Goal: Task Accomplishment & Management: Manage account settings

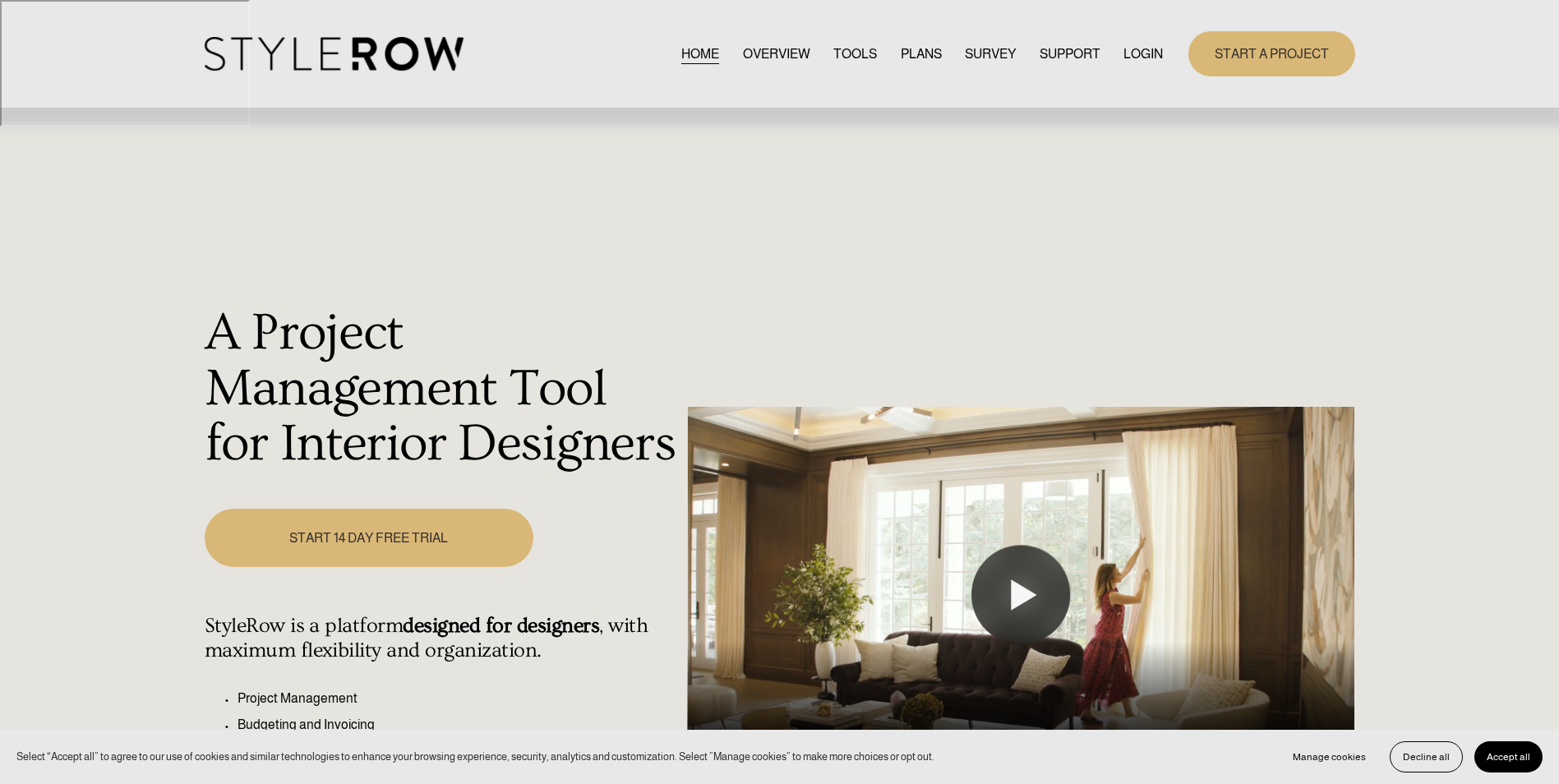
drag, startPoint x: 1144, startPoint y: 50, endPoint x: 1182, endPoint y: 64, distance: 40.5
click at [1144, 50] on link "LOGIN" at bounding box center [1143, 53] width 40 height 22
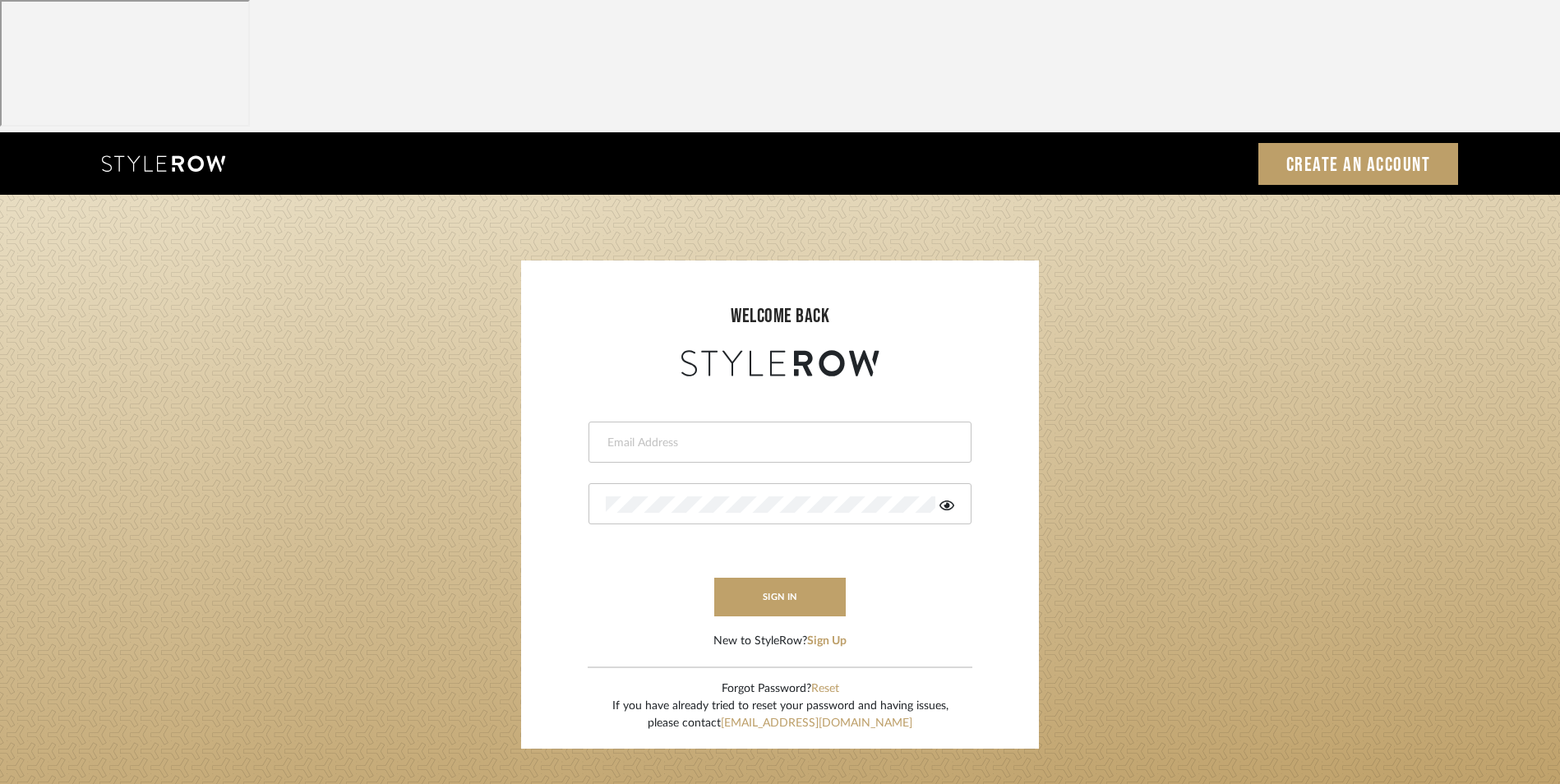
click at [700, 422] on div at bounding box center [779, 442] width 383 height 41
type input "info@dmaestheticsdecor.com"
click at [766, 577] on button "sign in" at bounding box center [780, 597] width 132 height 39
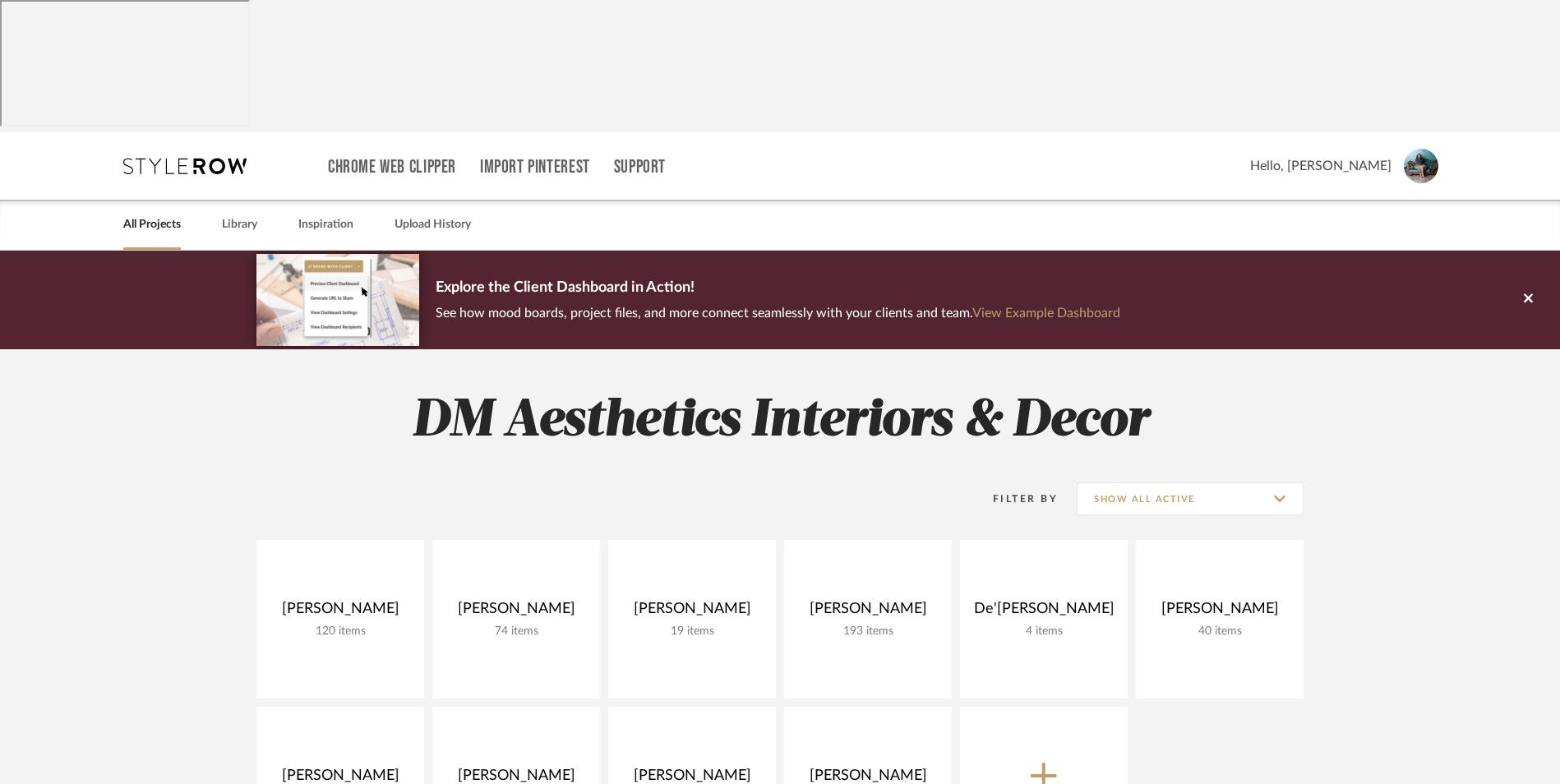
click at [0, 0] on link at bounding box center [0, 0] width 0 height 0
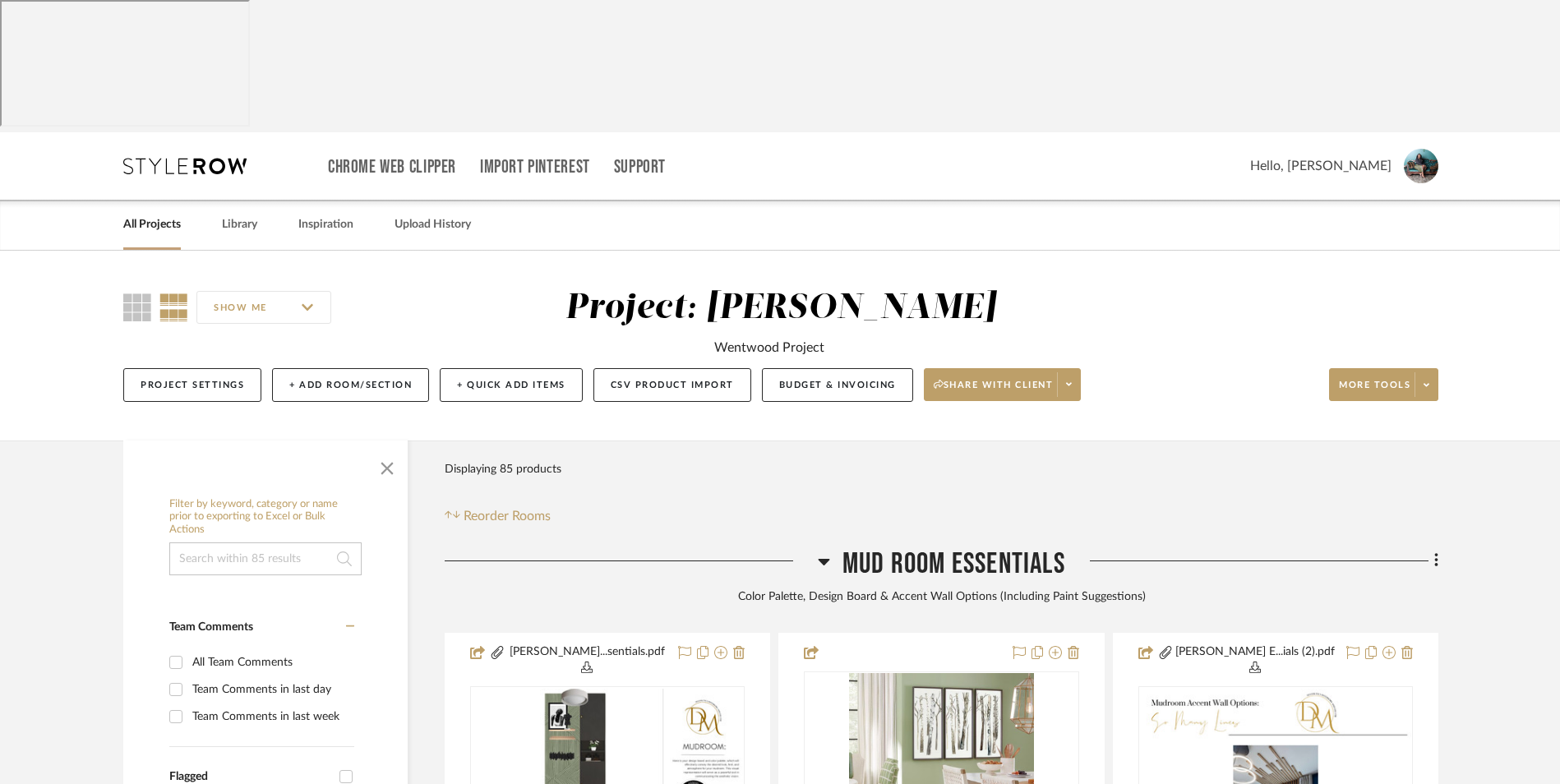
click at [815, 546] on div at bounding box center [631, 567] width 373 height 42
click at [825, 559] on icon at bounding box center [824, 561] width 11 height 6
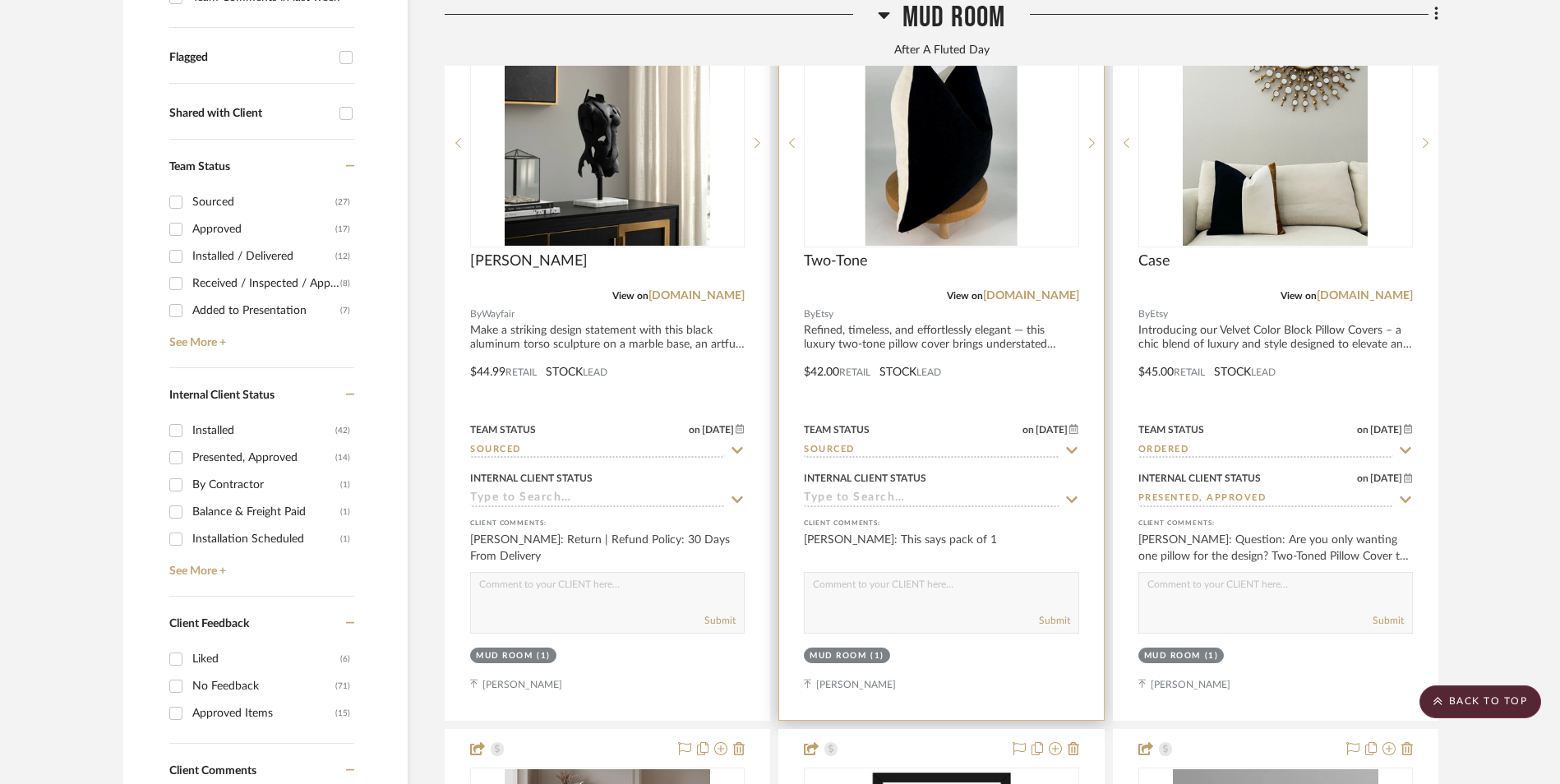
scroll to position [575, 0]
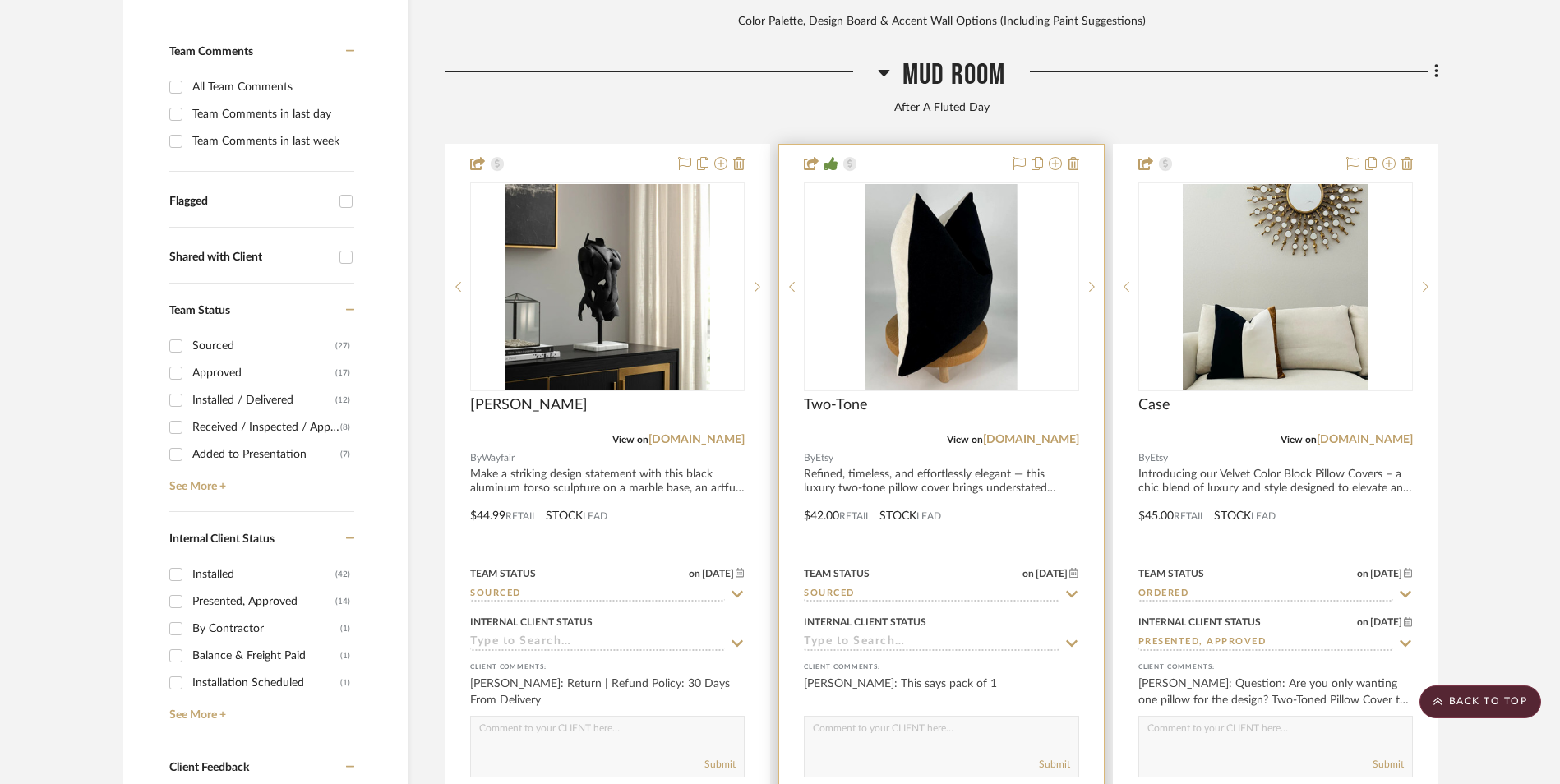
click at [937, 207] on img "0" at bounding box center [942, 286] width 152 height 205
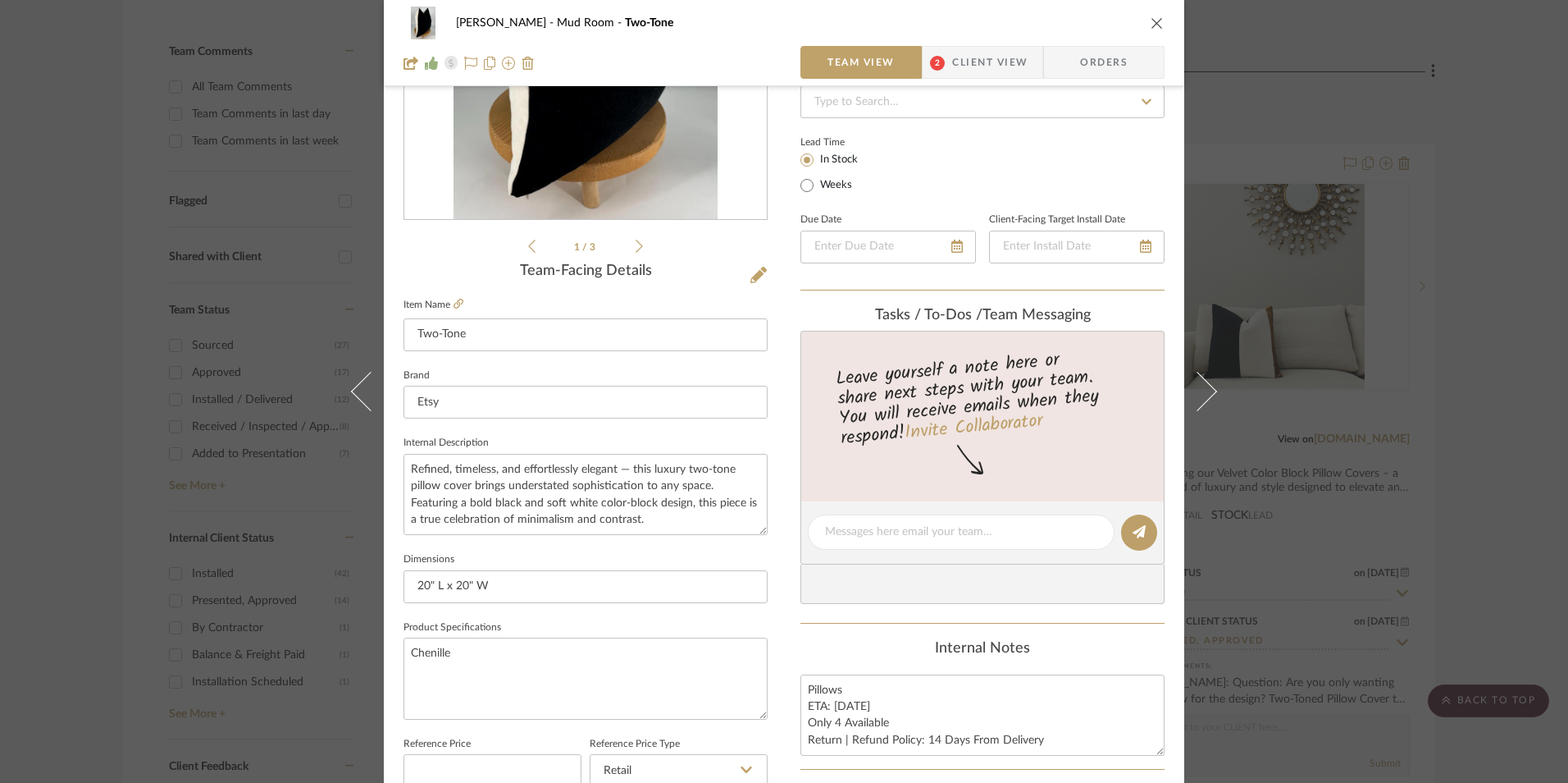
scroll to position [246, 0]
click at [959, 69] on span "Client View" at bounding box center [989, 62] width 75 height 33
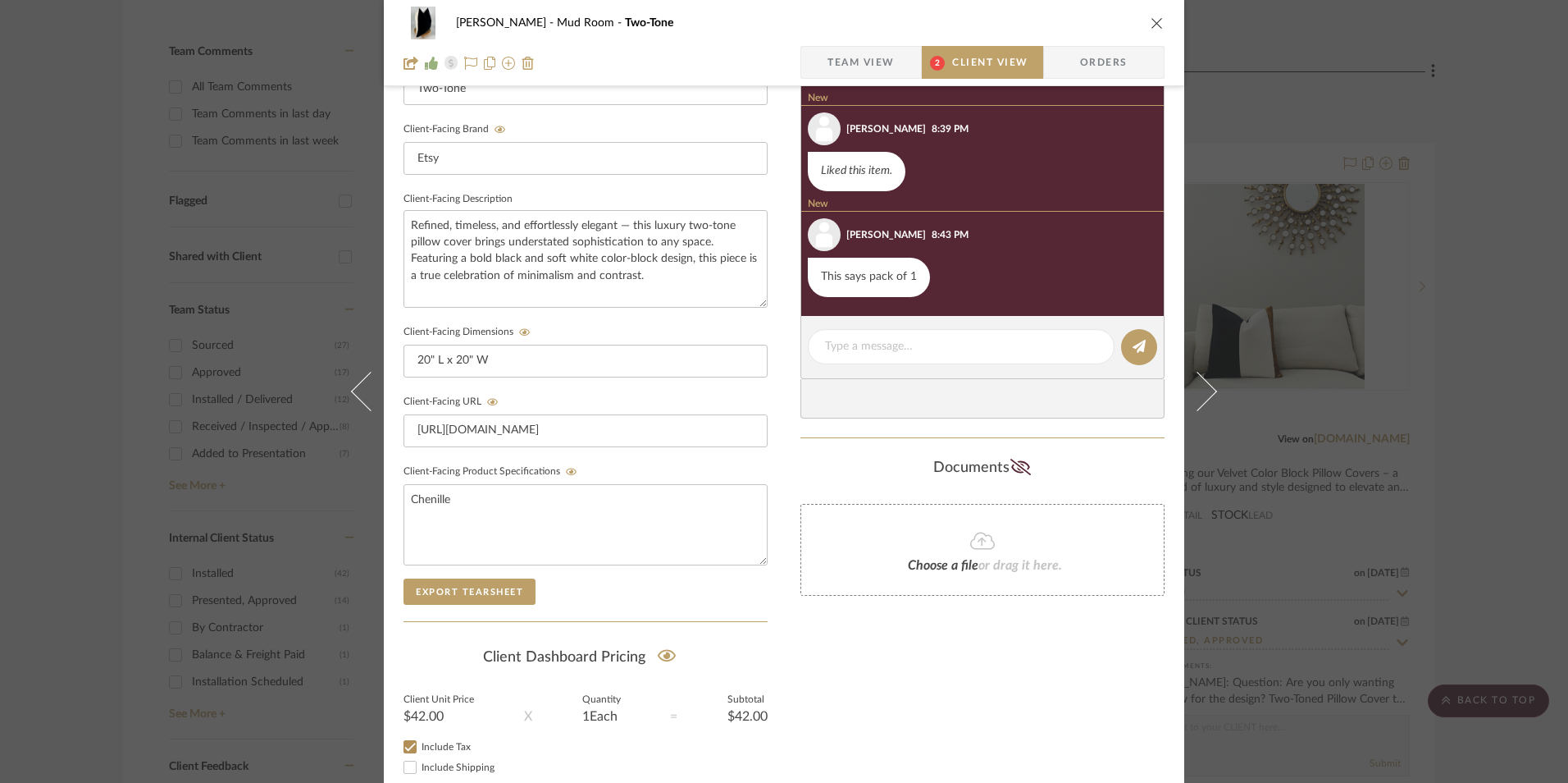
scroll to position [378, 0]
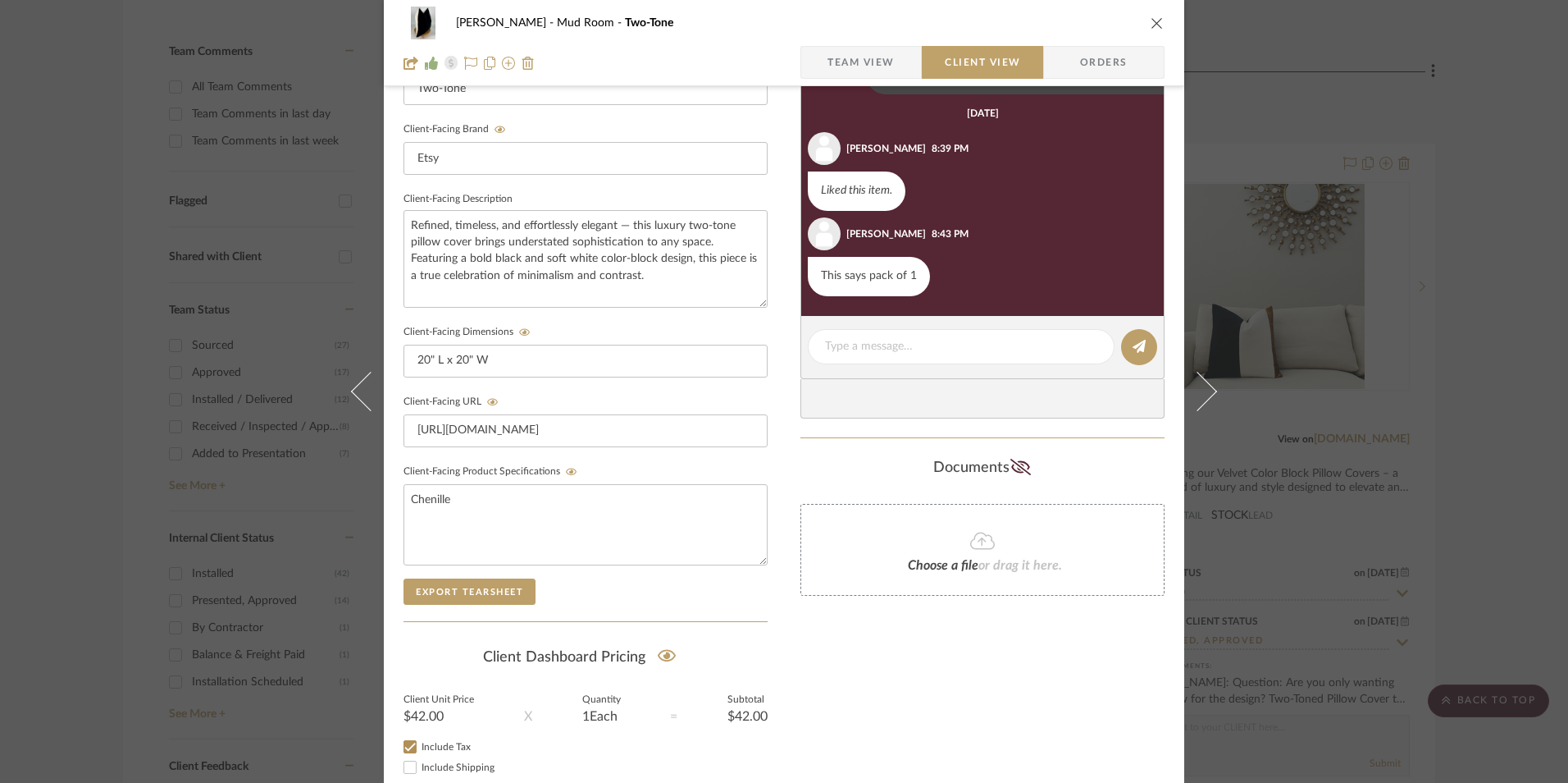
click at [1151, 20] on icon "close" at bounding box center [1157, 23] width 13 height 13
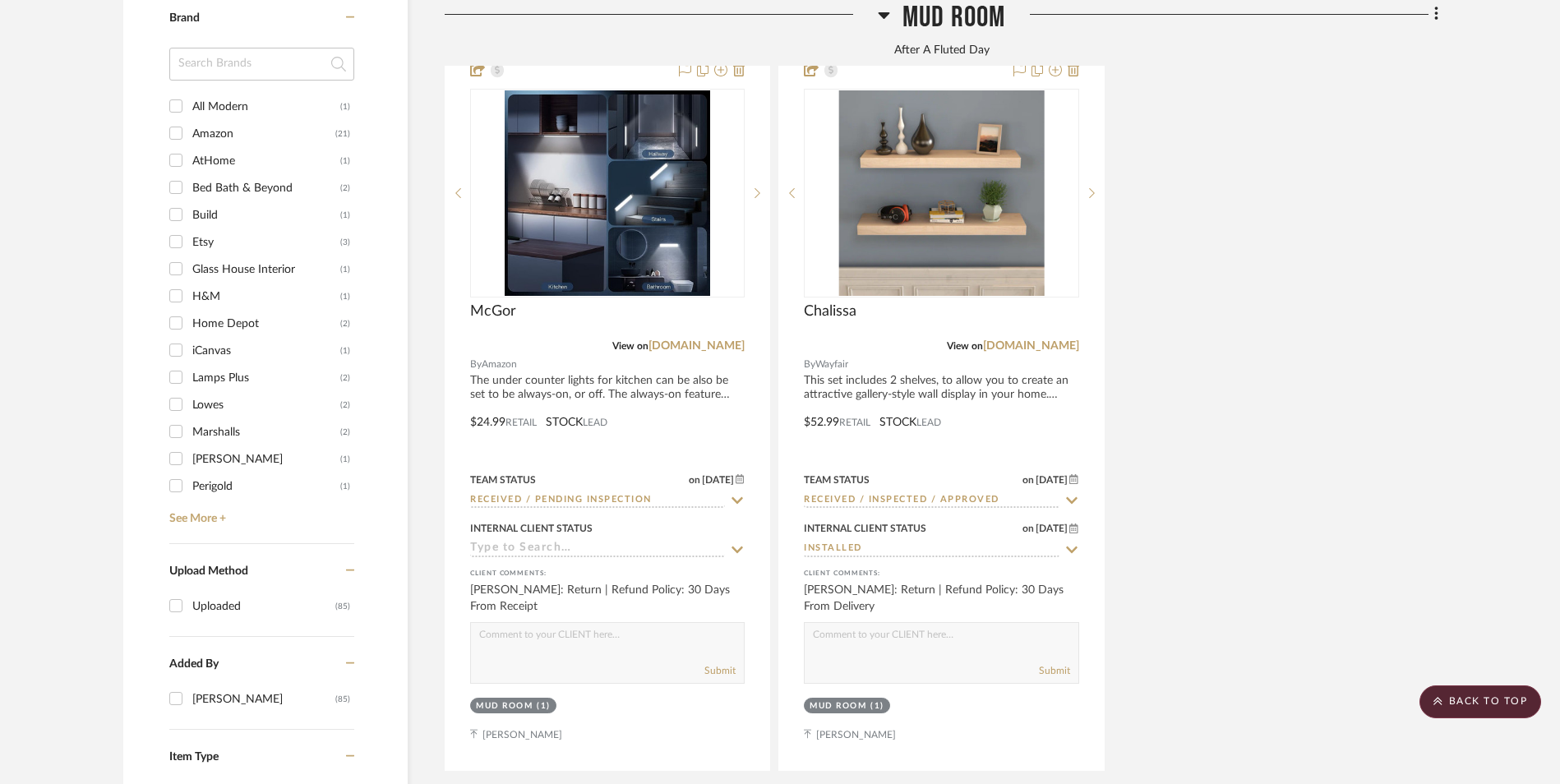
scroll to position [2135, 0]
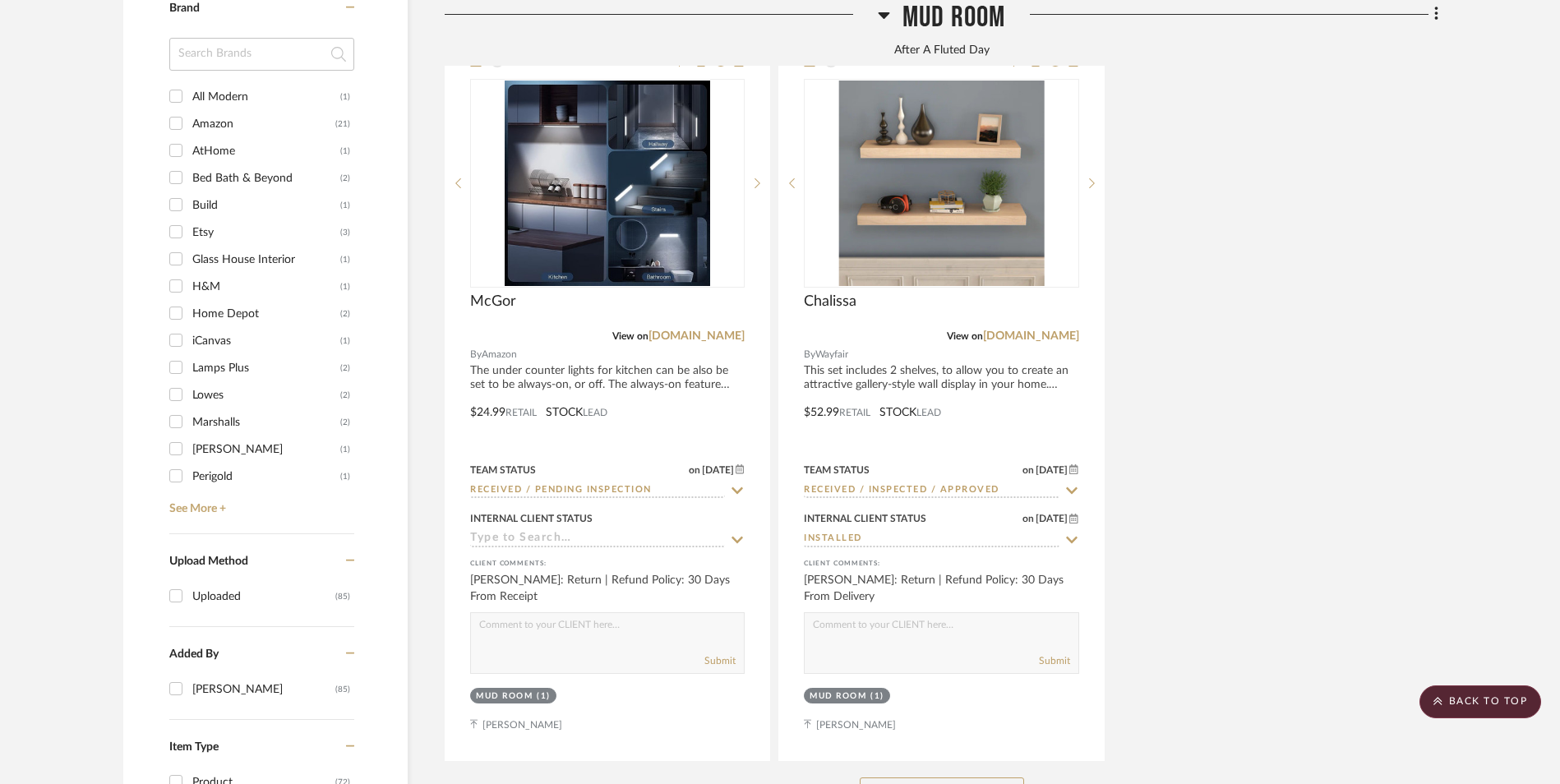
drag, startPoint x: 995, startPoint y: 654, endPoint x: 1277, endPoint y: 634, distance: 282.7
click at [995, 777] on button "See More" at bounding box center [942, 793] width 164 height 33
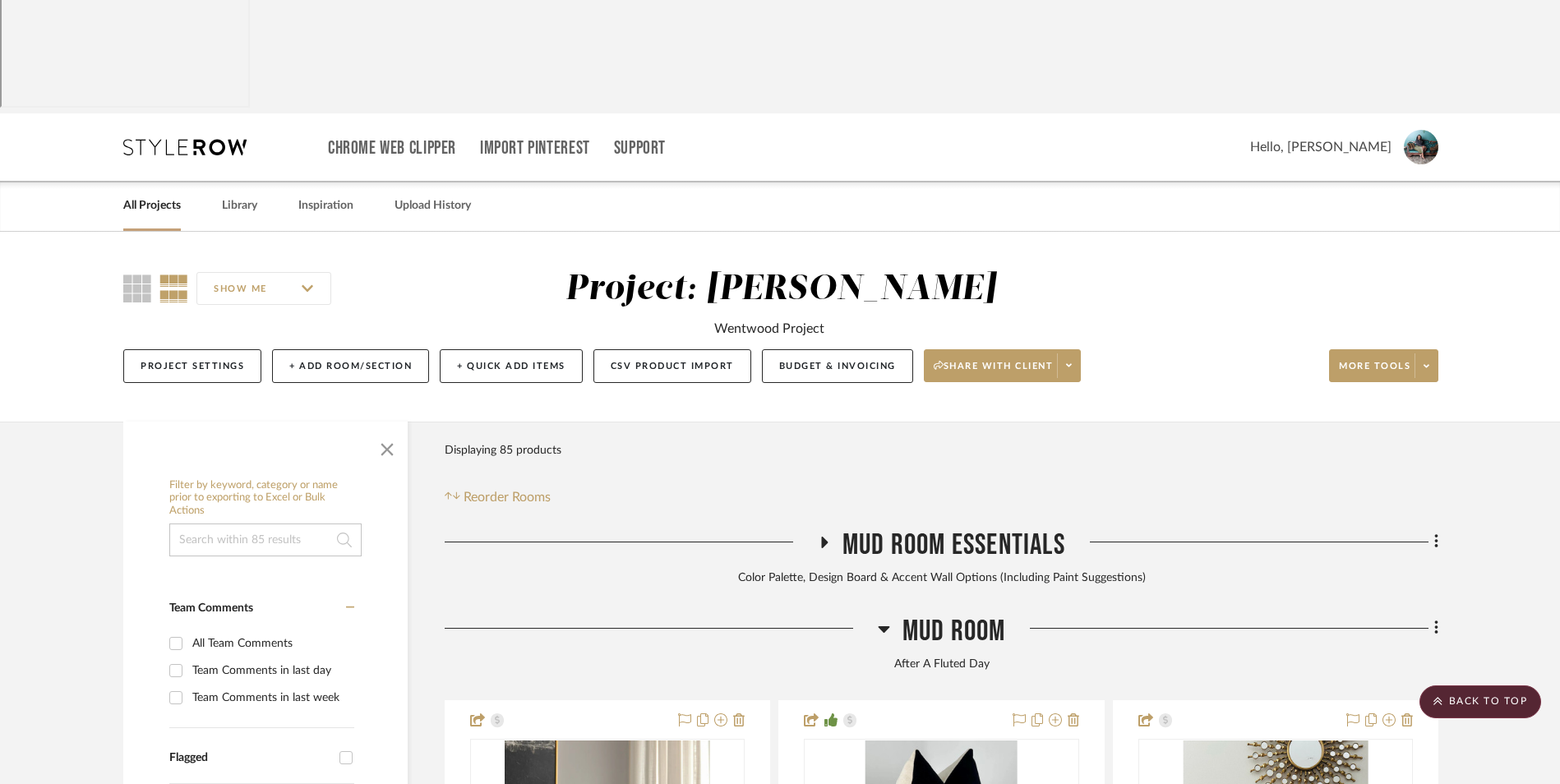
scroll to position [0, 0]
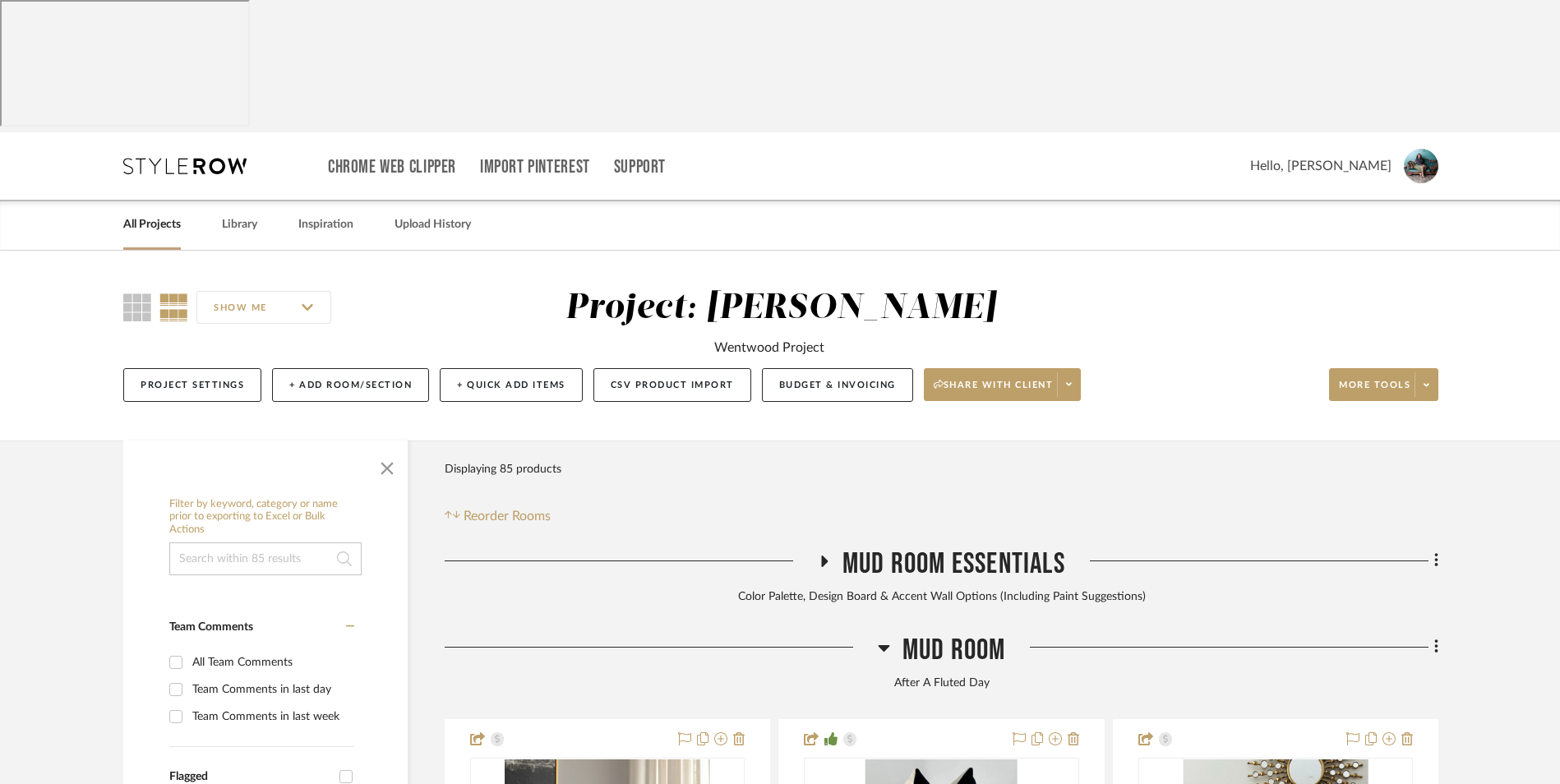
click at [886, 637] on icon at bounding box center [883, 647] width 12 height 19
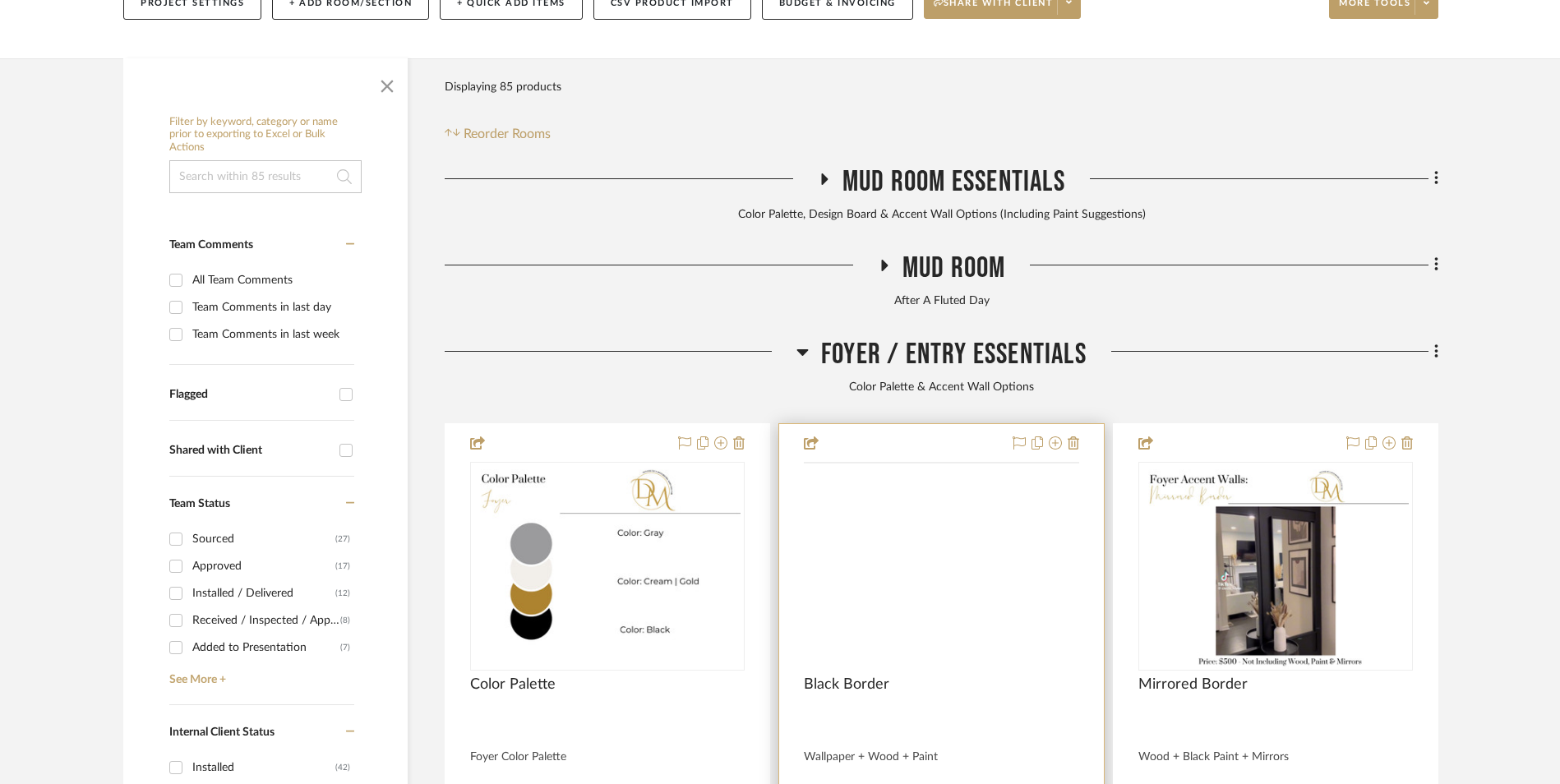
scroll to position [411, 0]
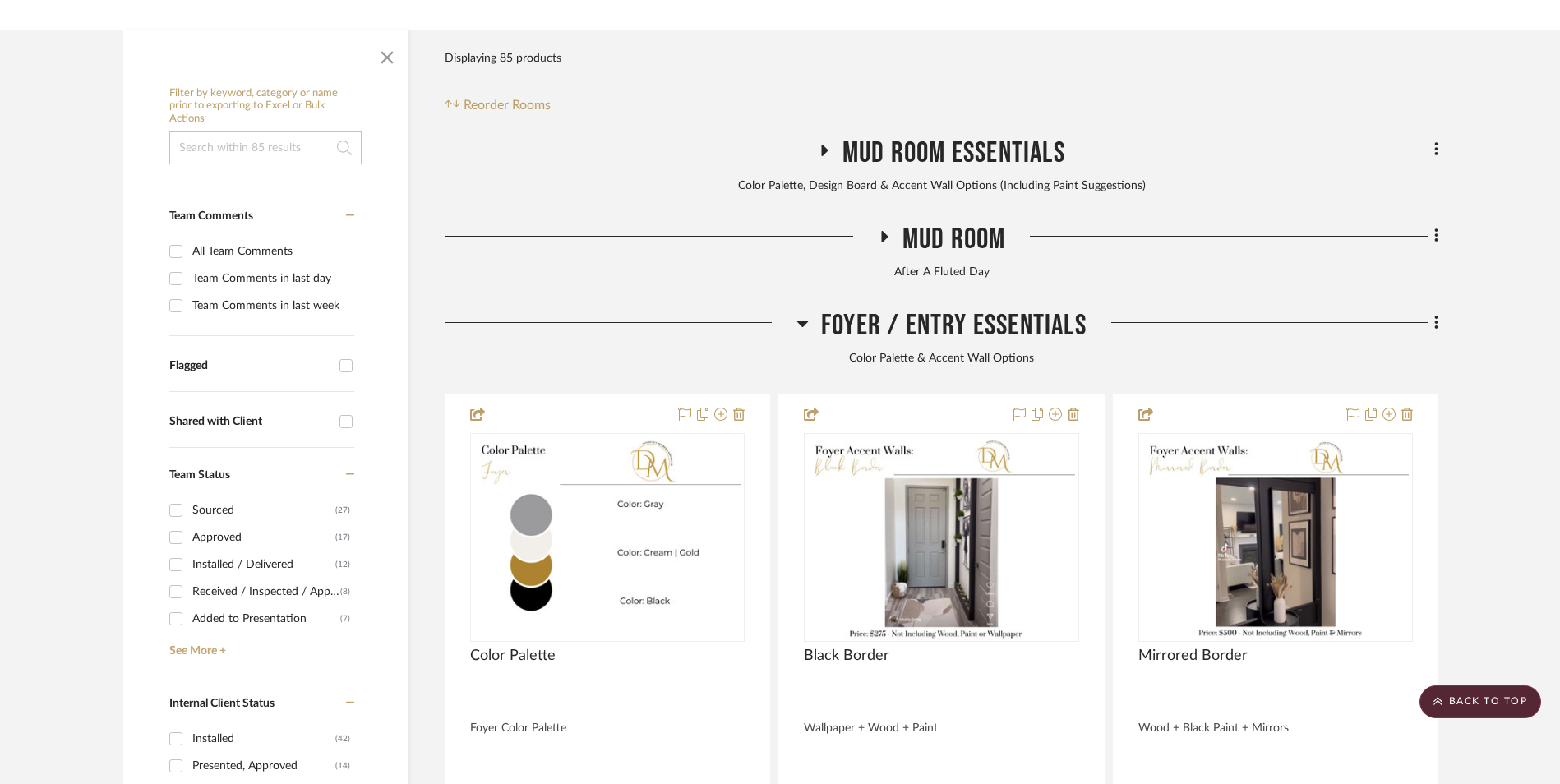
click at [796, 313] on icon at bounding box center [802, 323] width 12 height 19
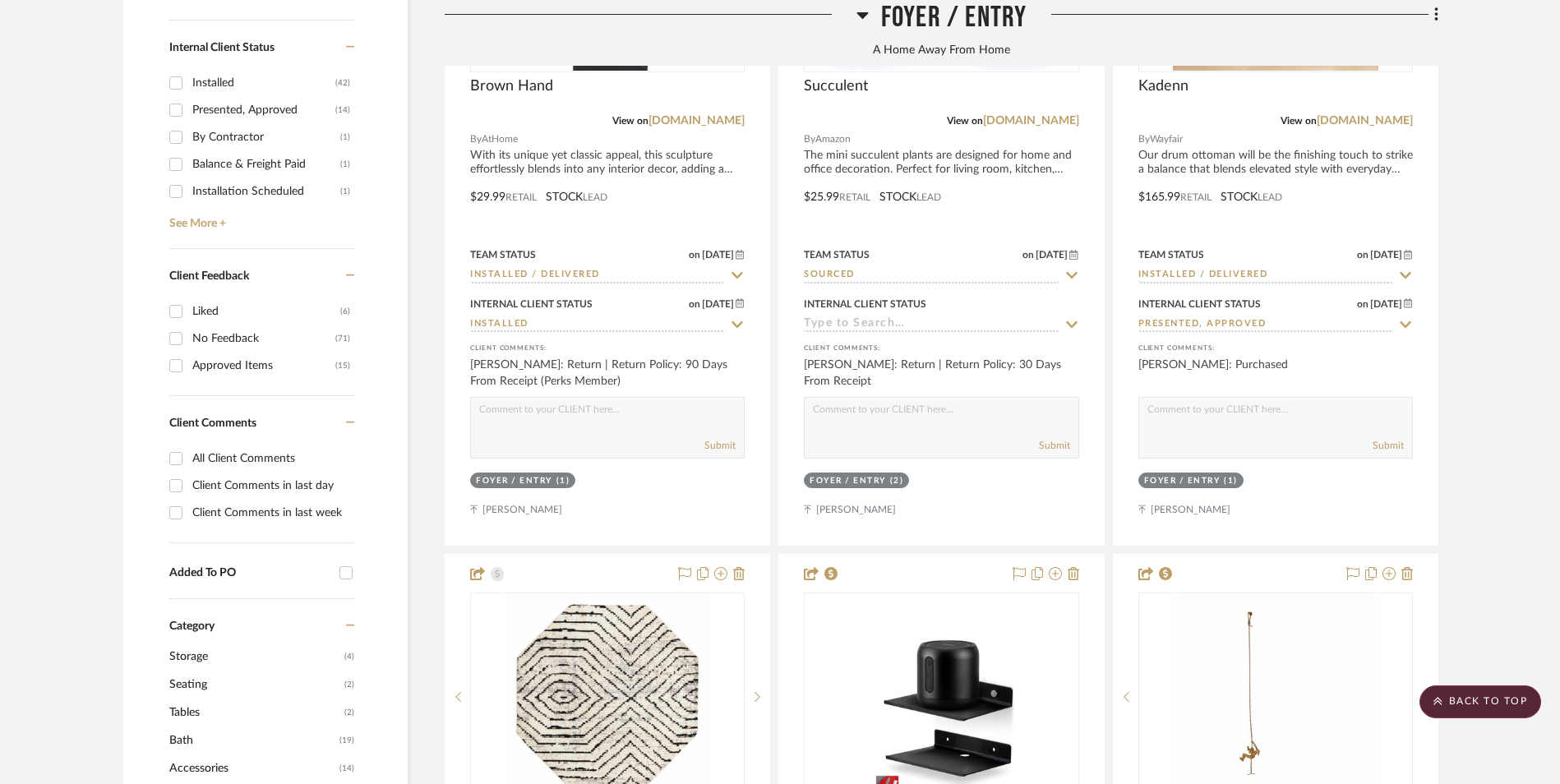
scroll to position [1068, 0]
click at [175, 470] on input "Client Comments in last day" at bounding box center [176, 483] width 27 height 27
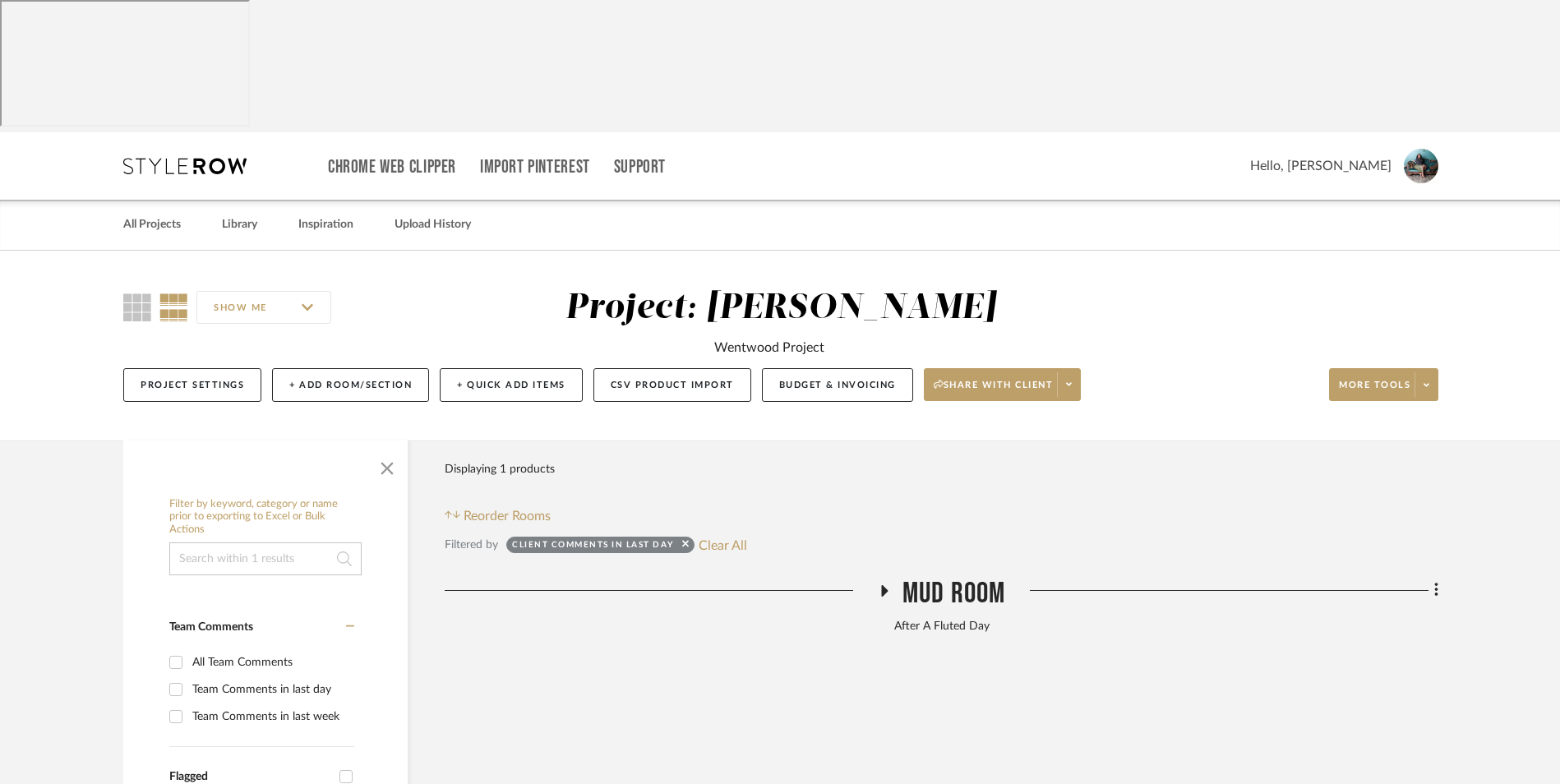
click at [883, 585] on icon at bounding box center [883, 590] width 6 height 11
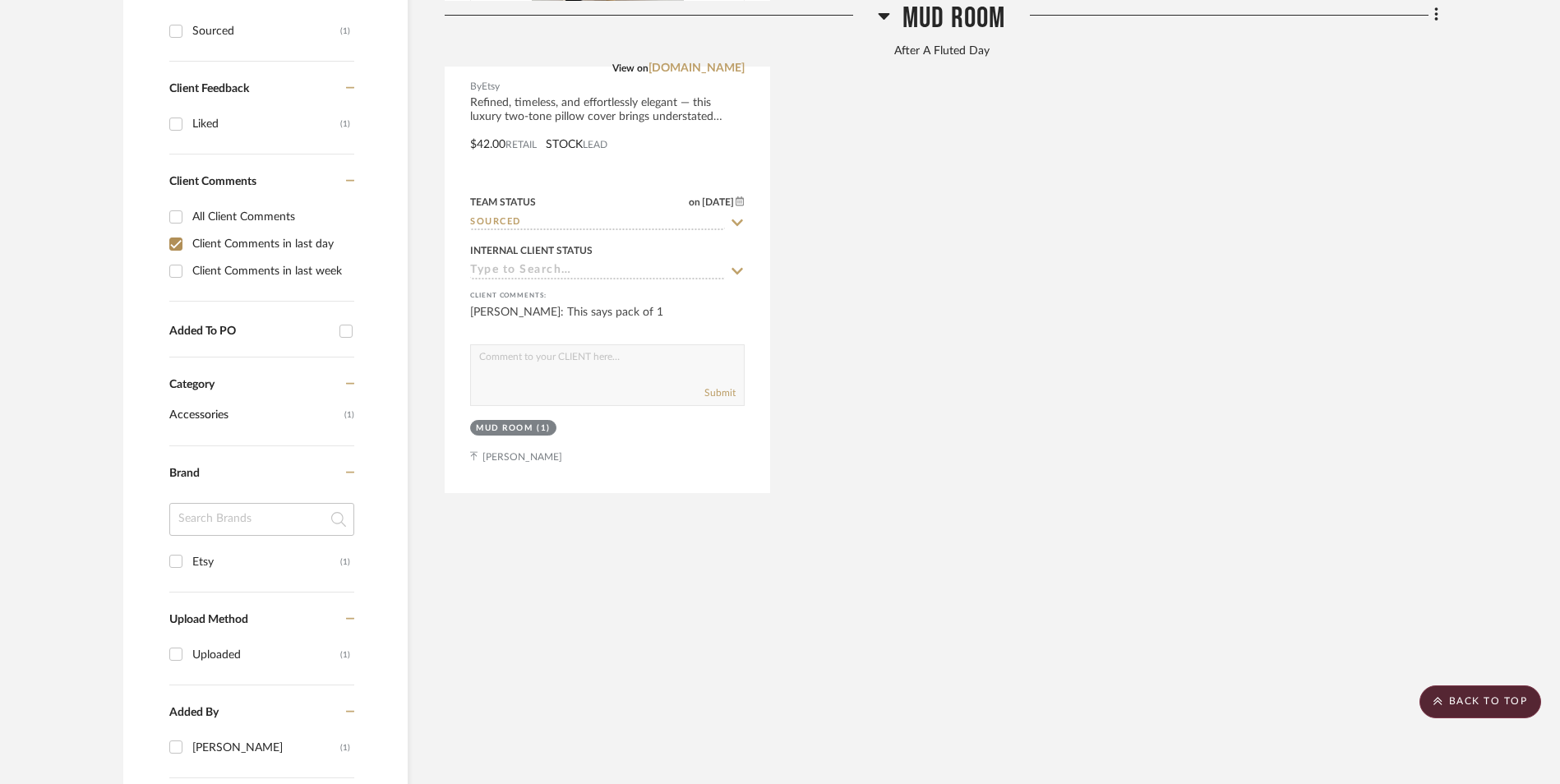
scroll to position [862, 0]
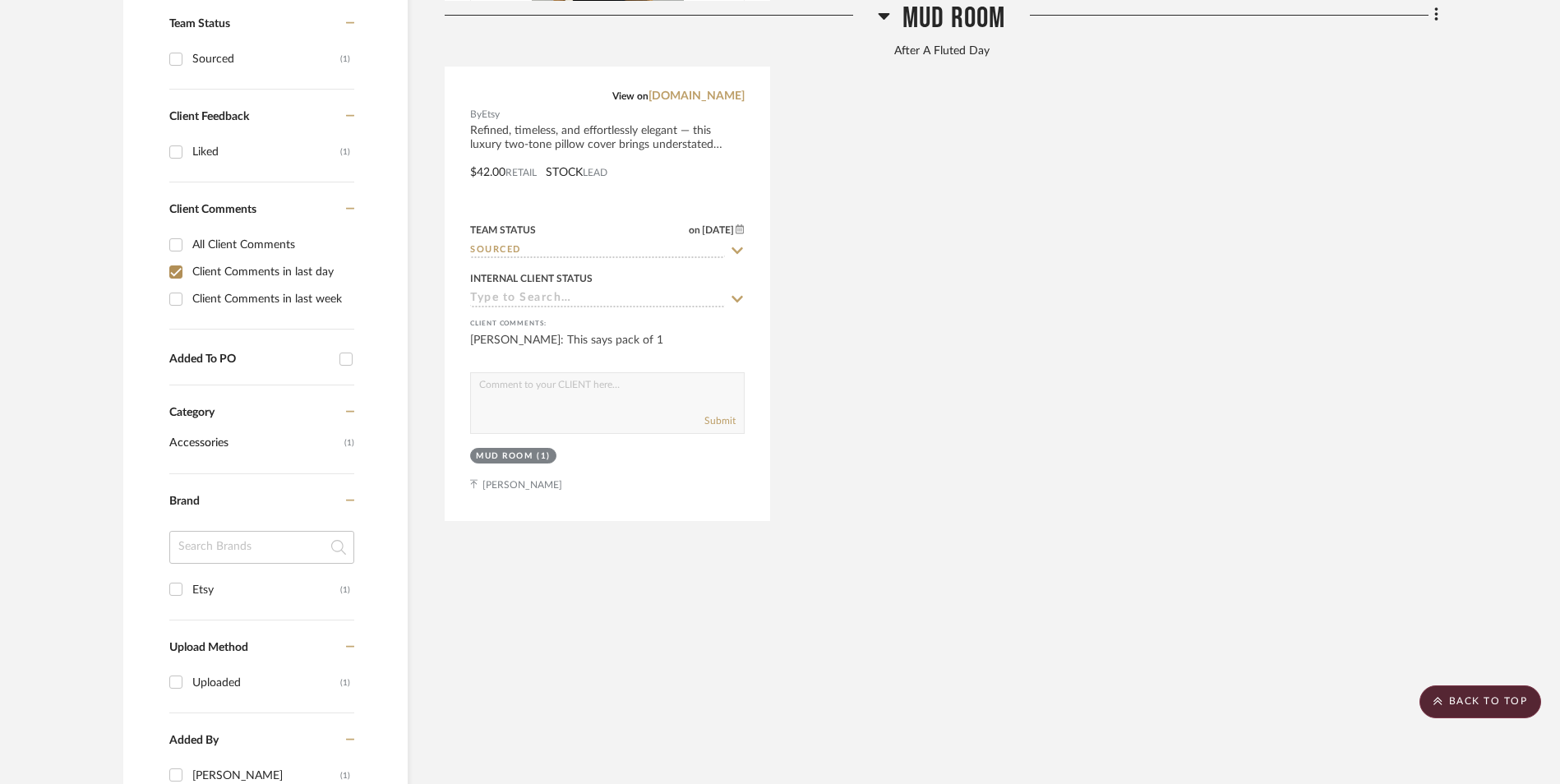
click at [180, 259] on input "Client Comments in last day" at bounding box center [176, 272] width 27 height 27
checkbox input "false"
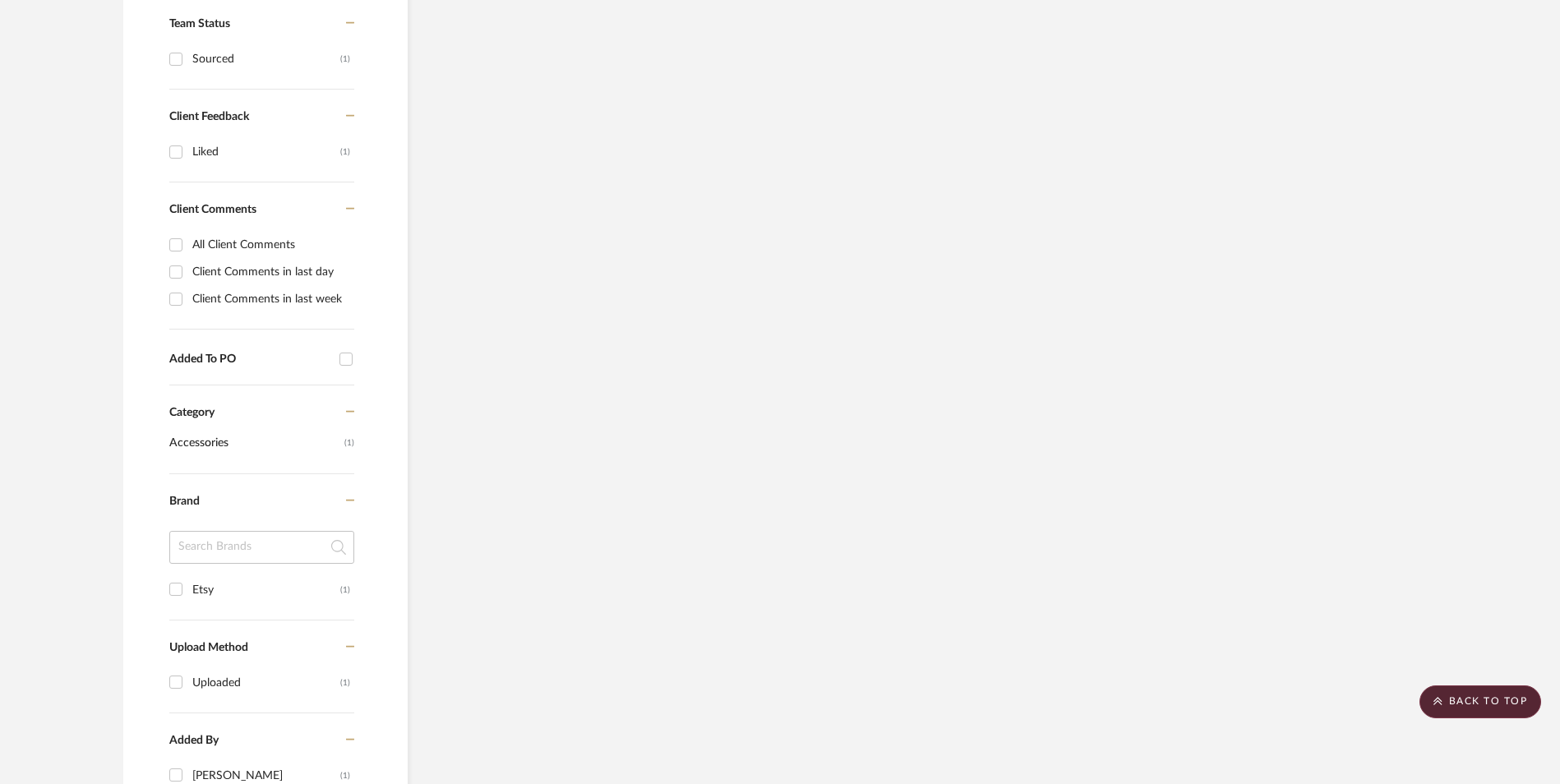
click at [179, 232] on input "All Client Comments" at bounding box center [176, 245] width 27 height 27
checkbox input "true"
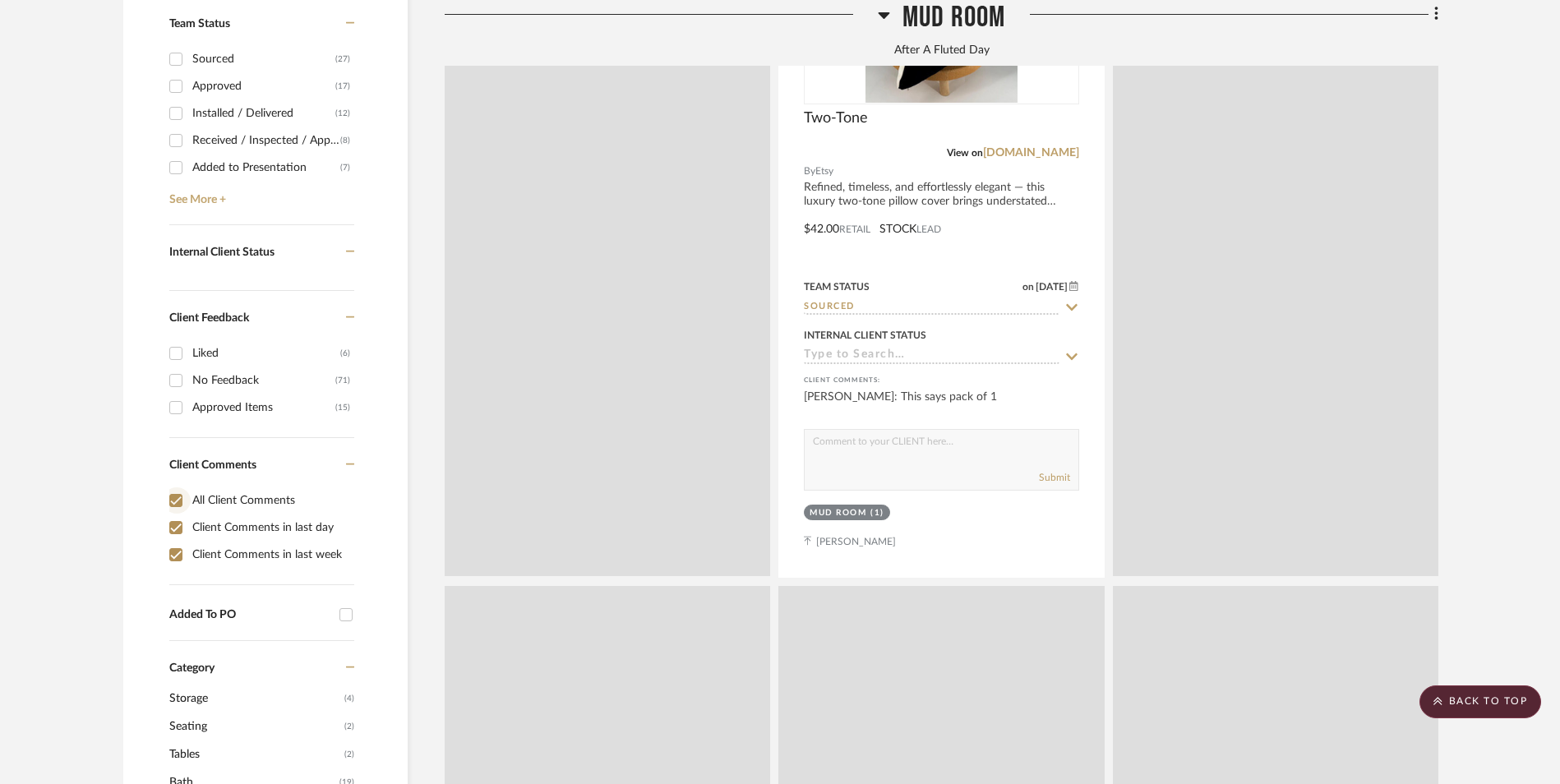
checkbox input "true"
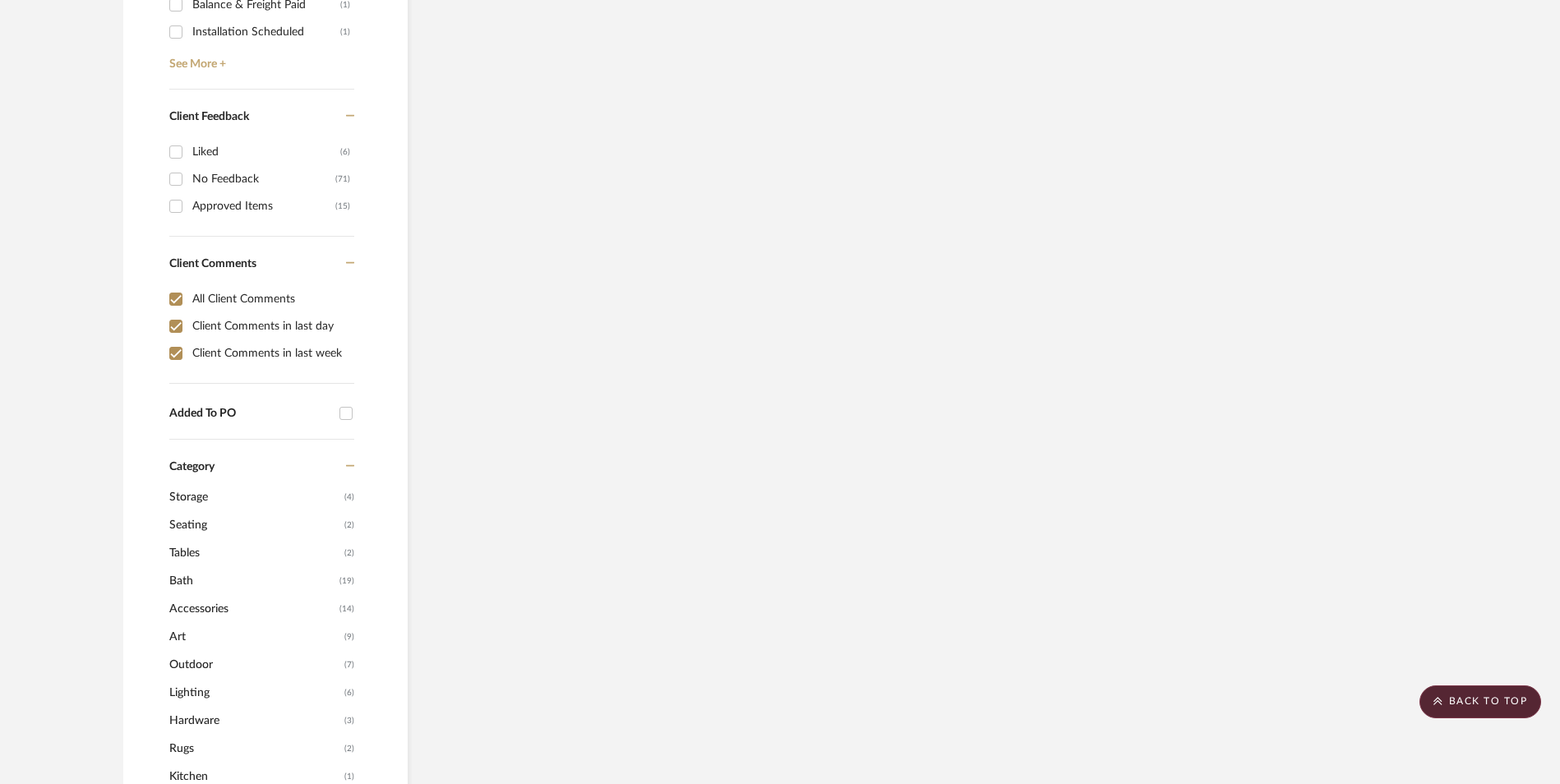
scroll to position [1199, 0]
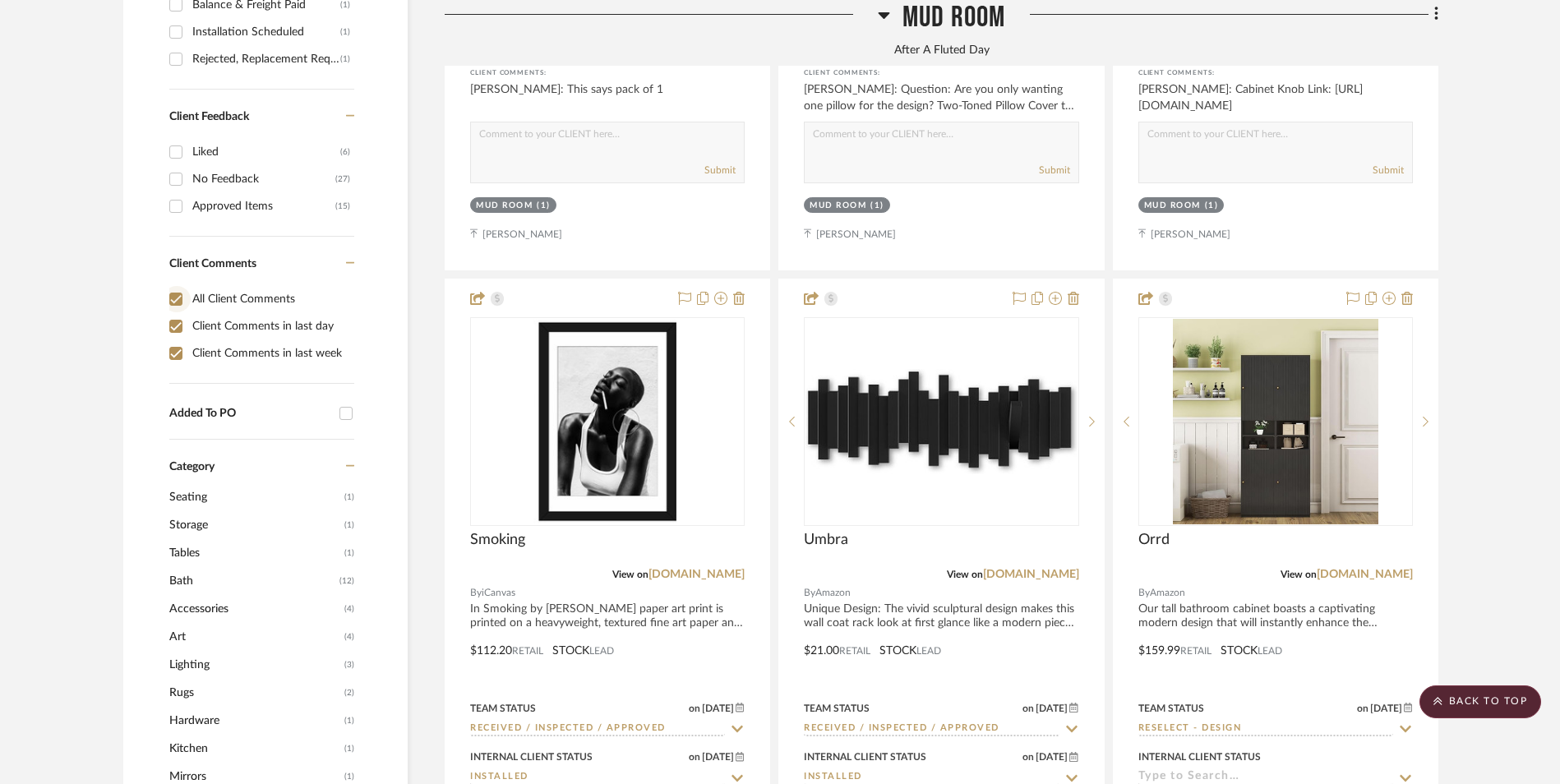
click at [179, 285] on input "All Client Comments" at bounding box center [176, 299] width 27 height 27
checkbox input "false"
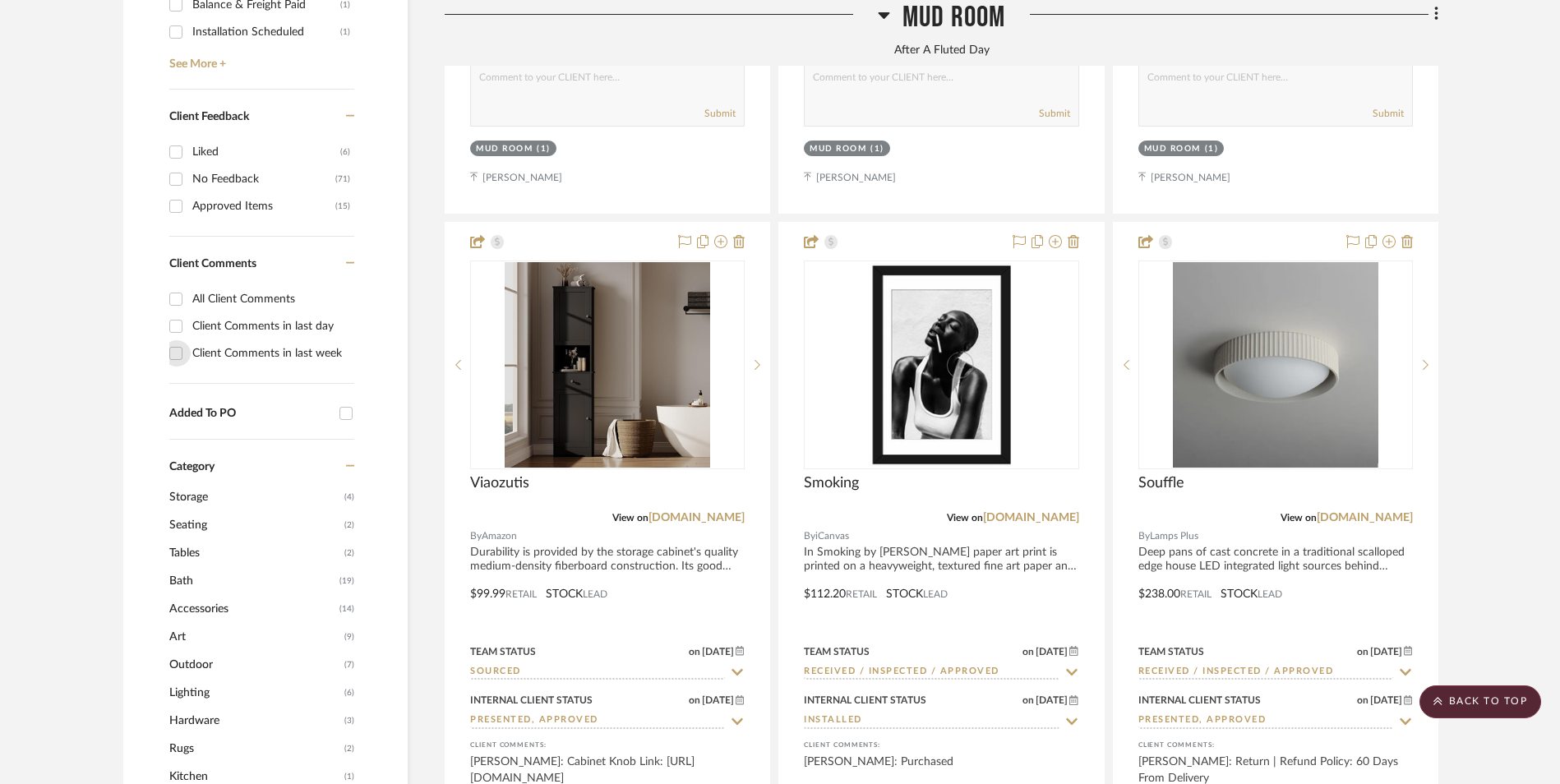
click at [176, 340] on input "Client Comments in last week" at bounding box center [176, 354] width 27 height 27
checkbox input "true"
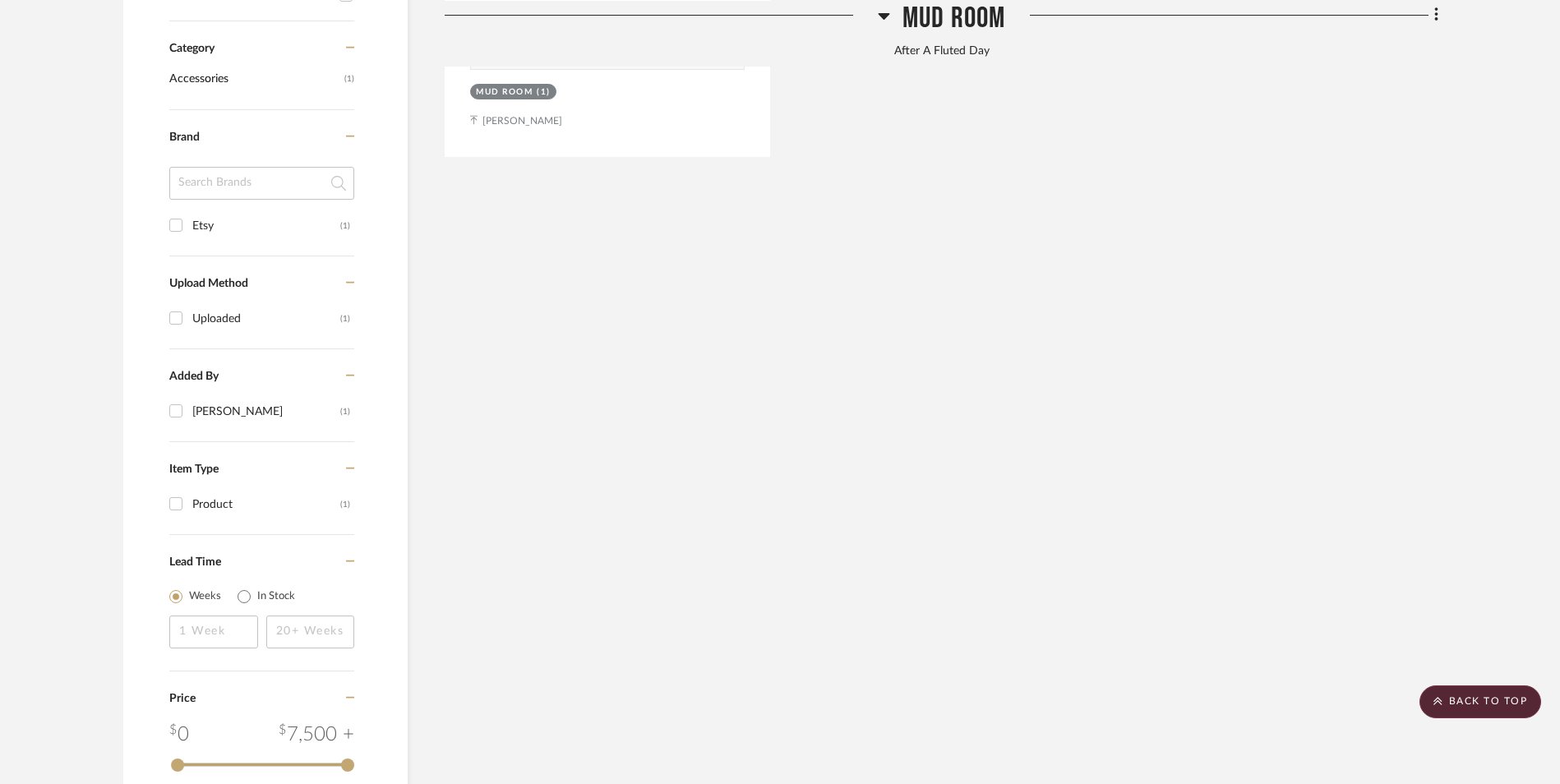
scroll to position [862, 0]
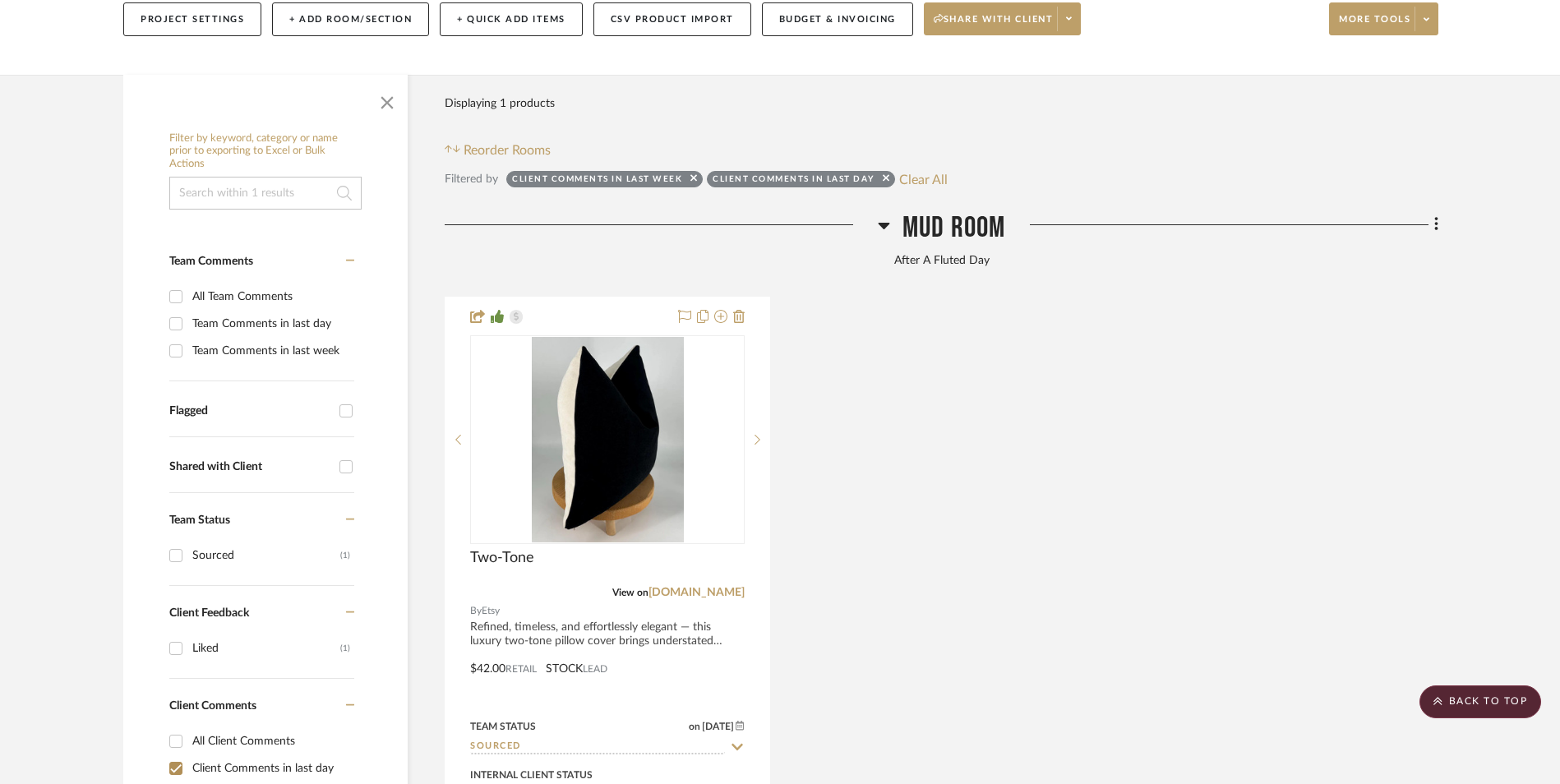
scroll to position [369, 0]
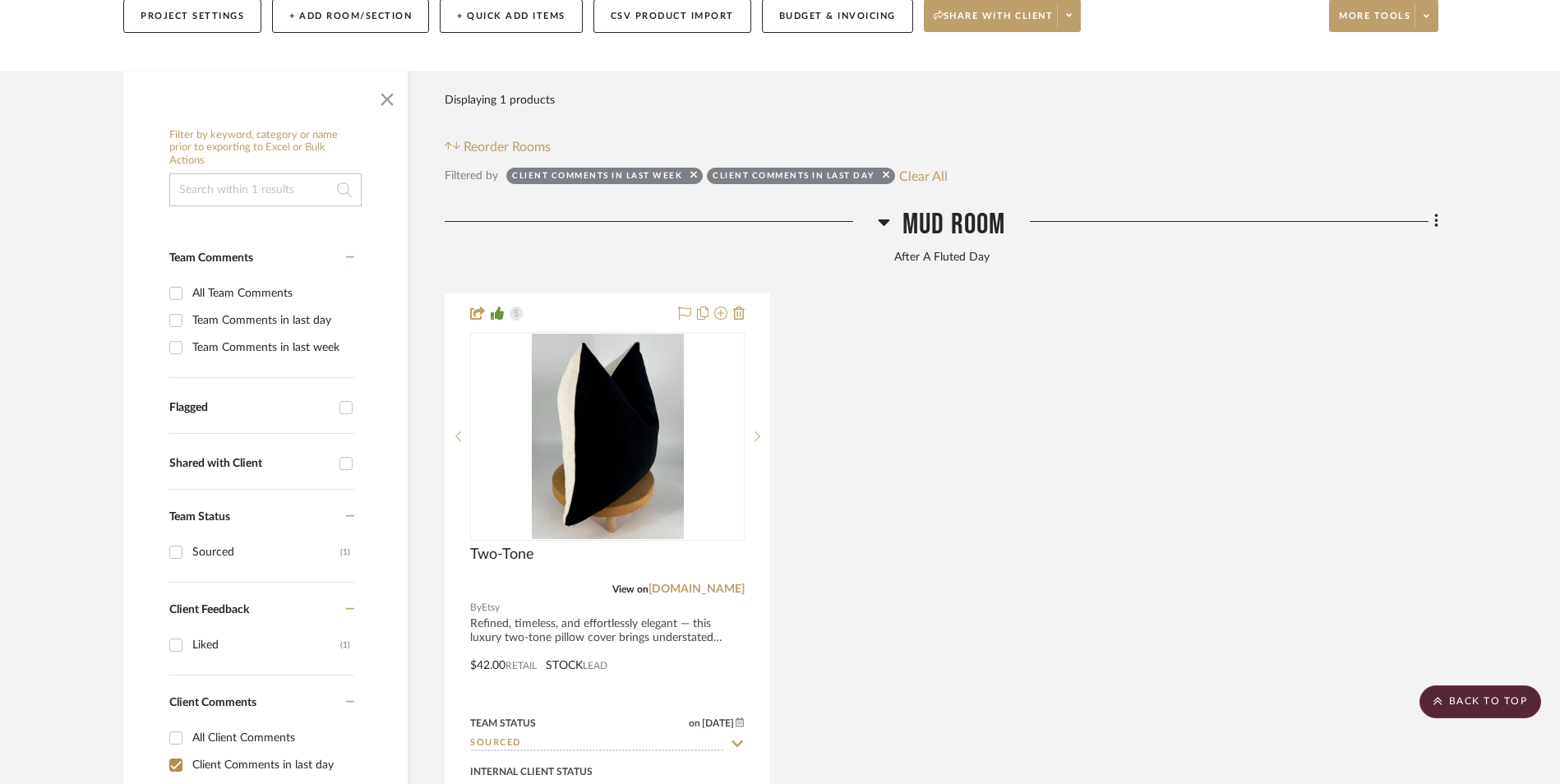
click at [179, 751] on input "Client Comments in last day" at bounding box center [176, 765] width 27 height 27
checkbox input "false"
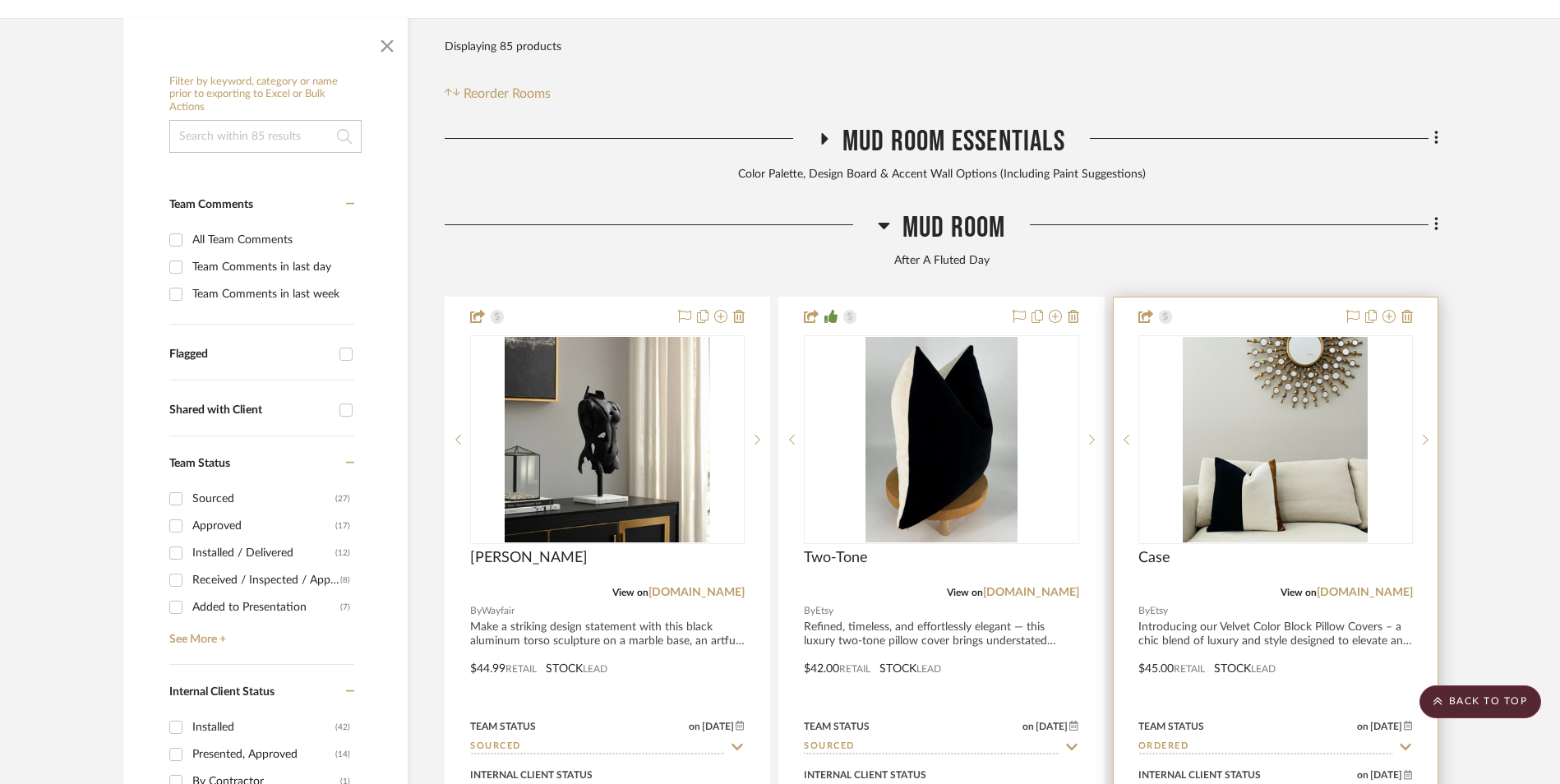
scroll to position [451, 0]
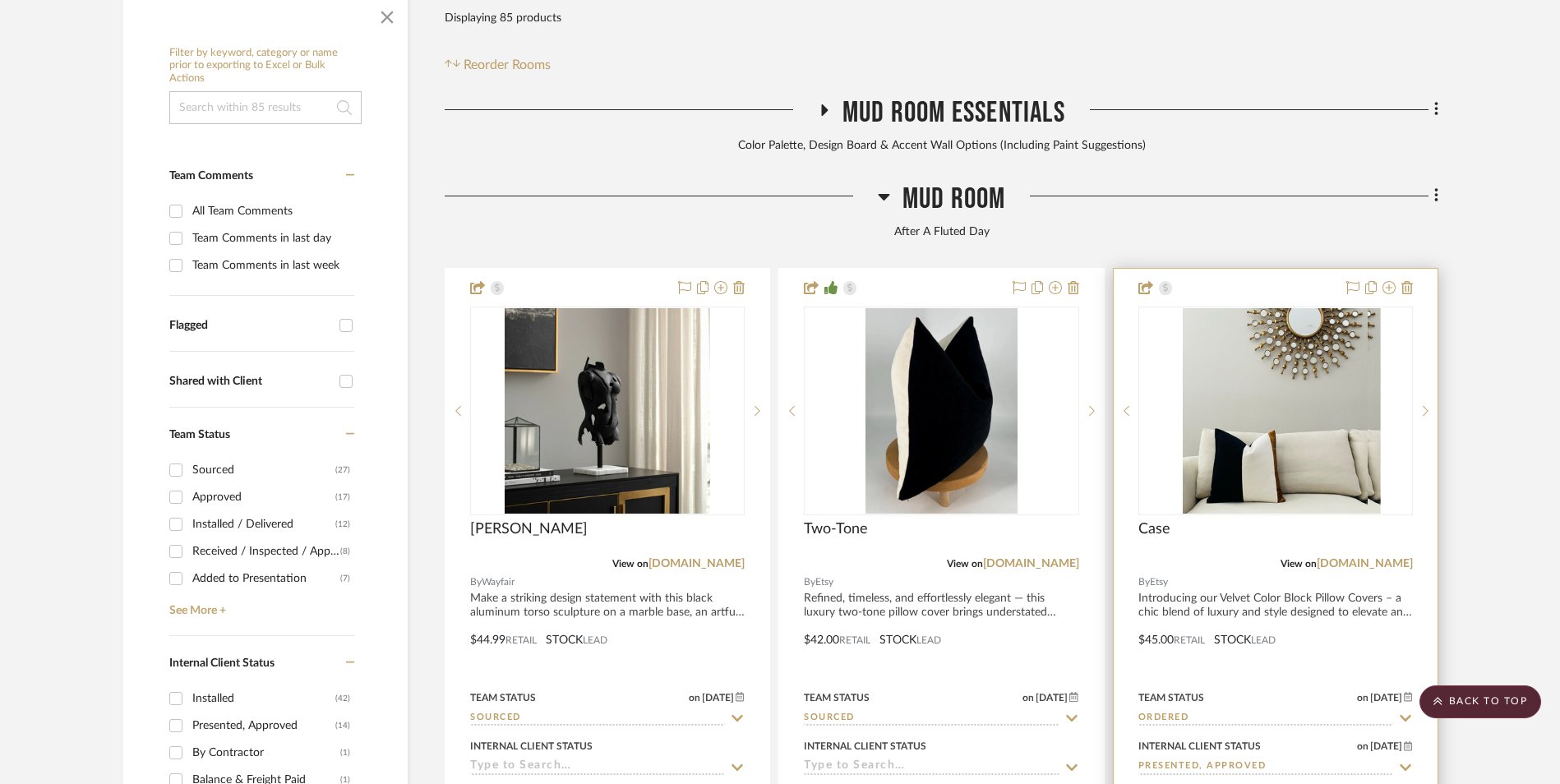
click at [1319, 339] on img "0" at bounding box center [1288, 410] width 185 height 205
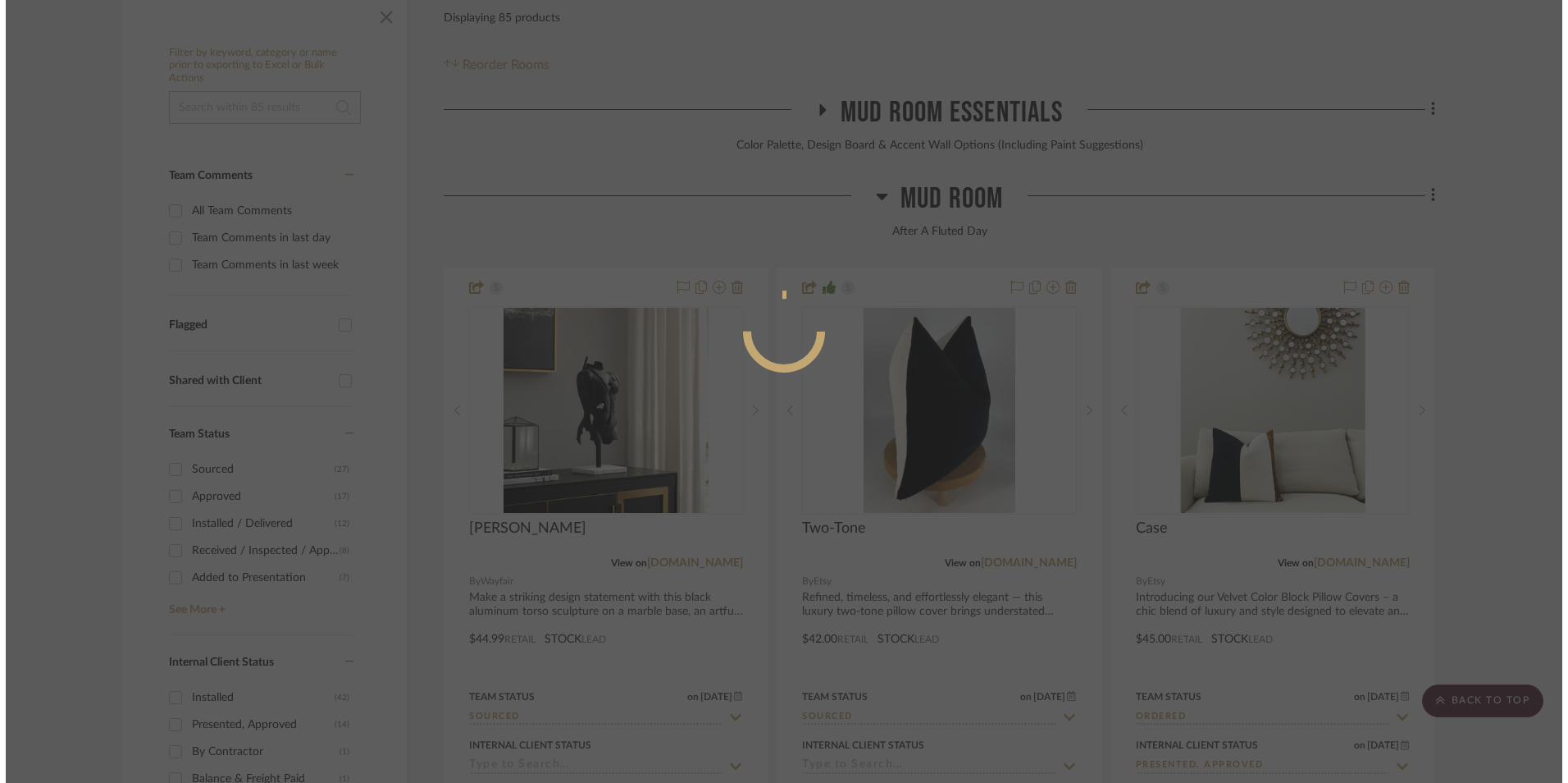
scroll to position [0, 0]
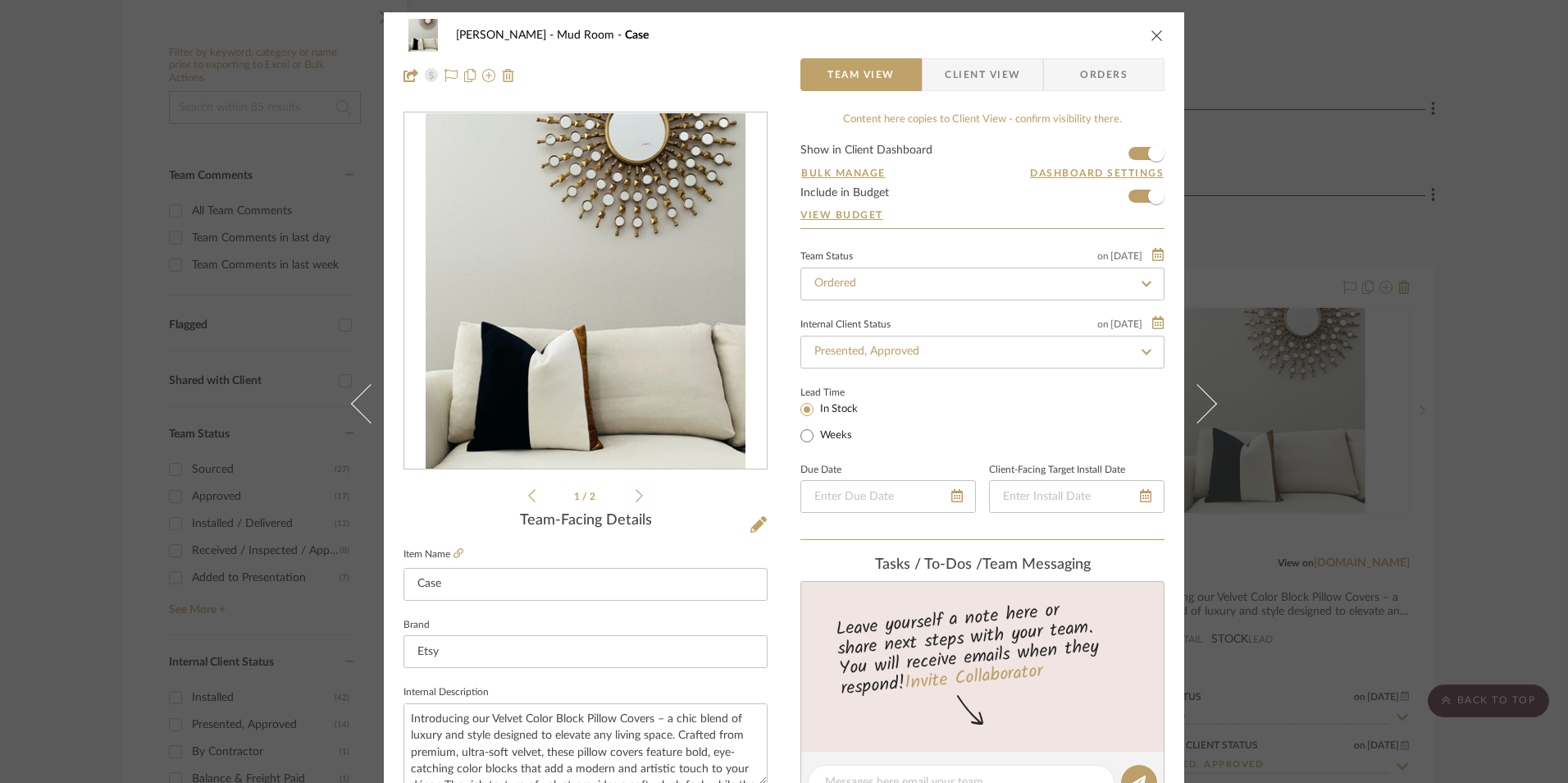
click at [978, 80] on span "Client View" at bounding box center [981, 74] width 75 height 33
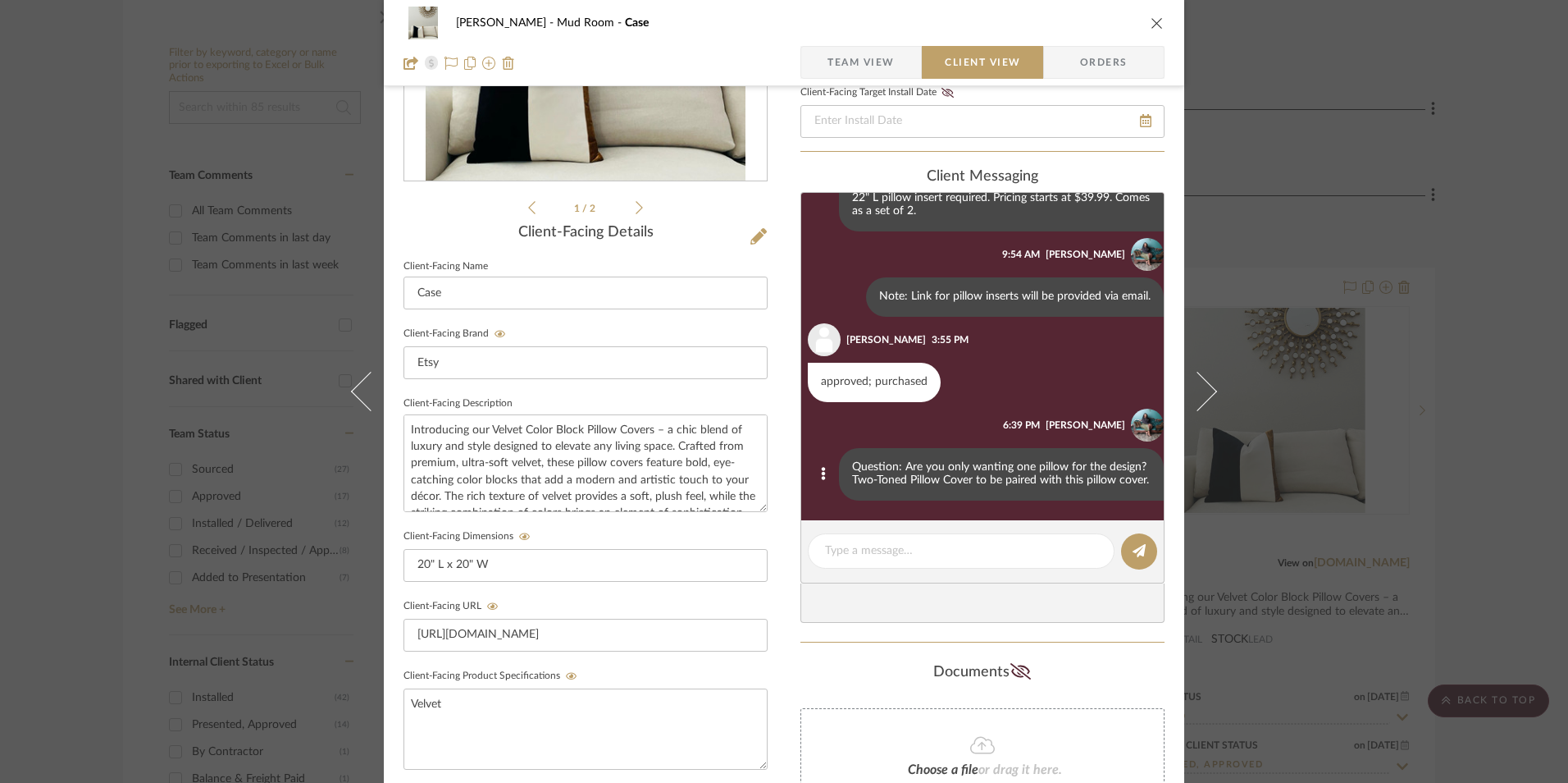
scroll to position [328, 0]
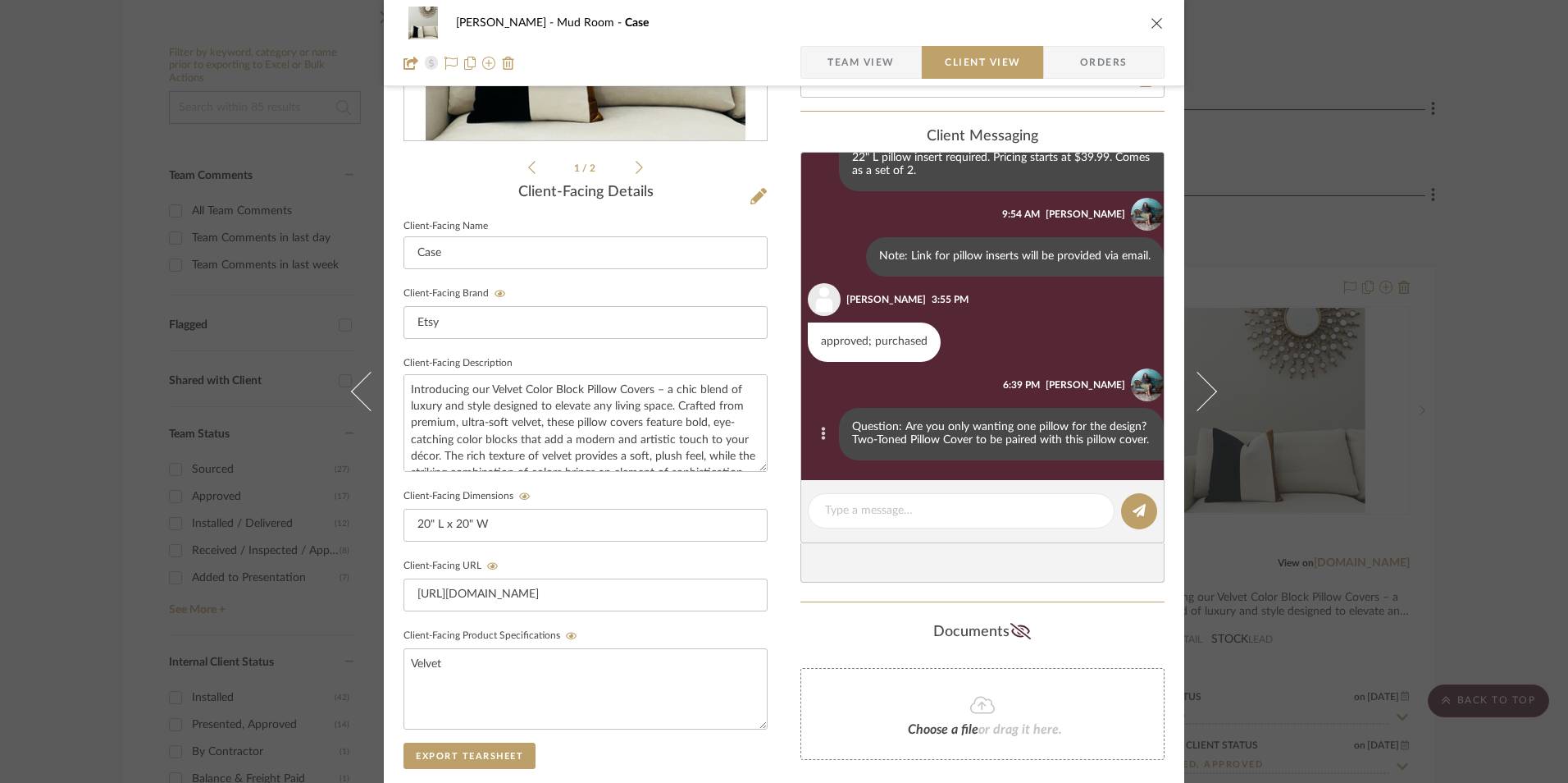
click at [814, 433] on button at bounding box center [823, 433] width 19 height 19
click at [800, 455] on div at bounding box center [784, 391] width 1568 height 783
click at [822, 436] on icon at bounding box center [823, 433] width 4 height 13
click at [759, 466] on button "Delete" at bounding box center [743, 454] width 113 height 40
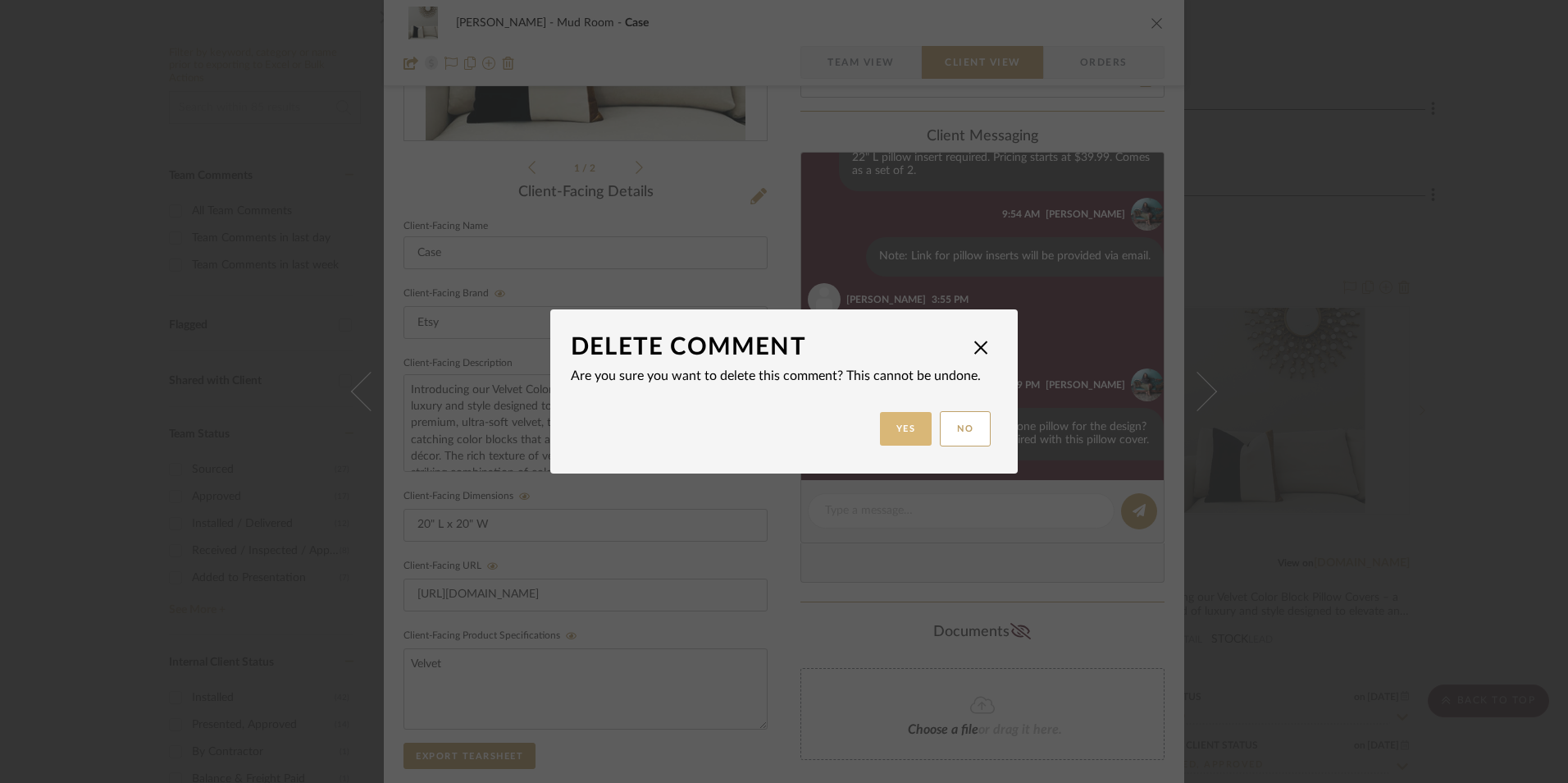
click at [916, 420] on button "Yes" at bounding box center [905, 428] width 52 height 34
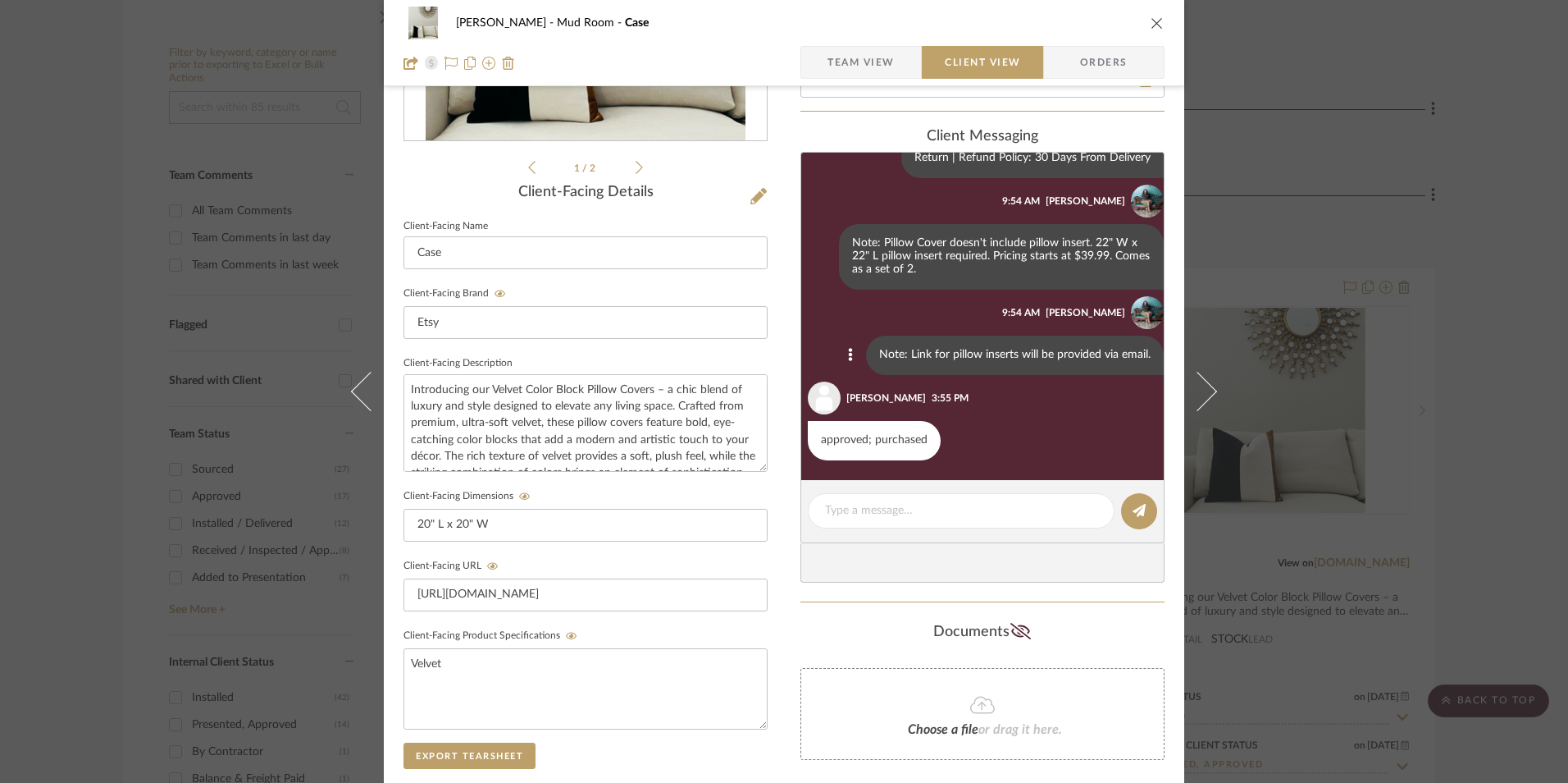
scroll to position [261, 0]
click at [1151, 25] on icon "close" at bounding box center [1157, 23] width 13 height 13
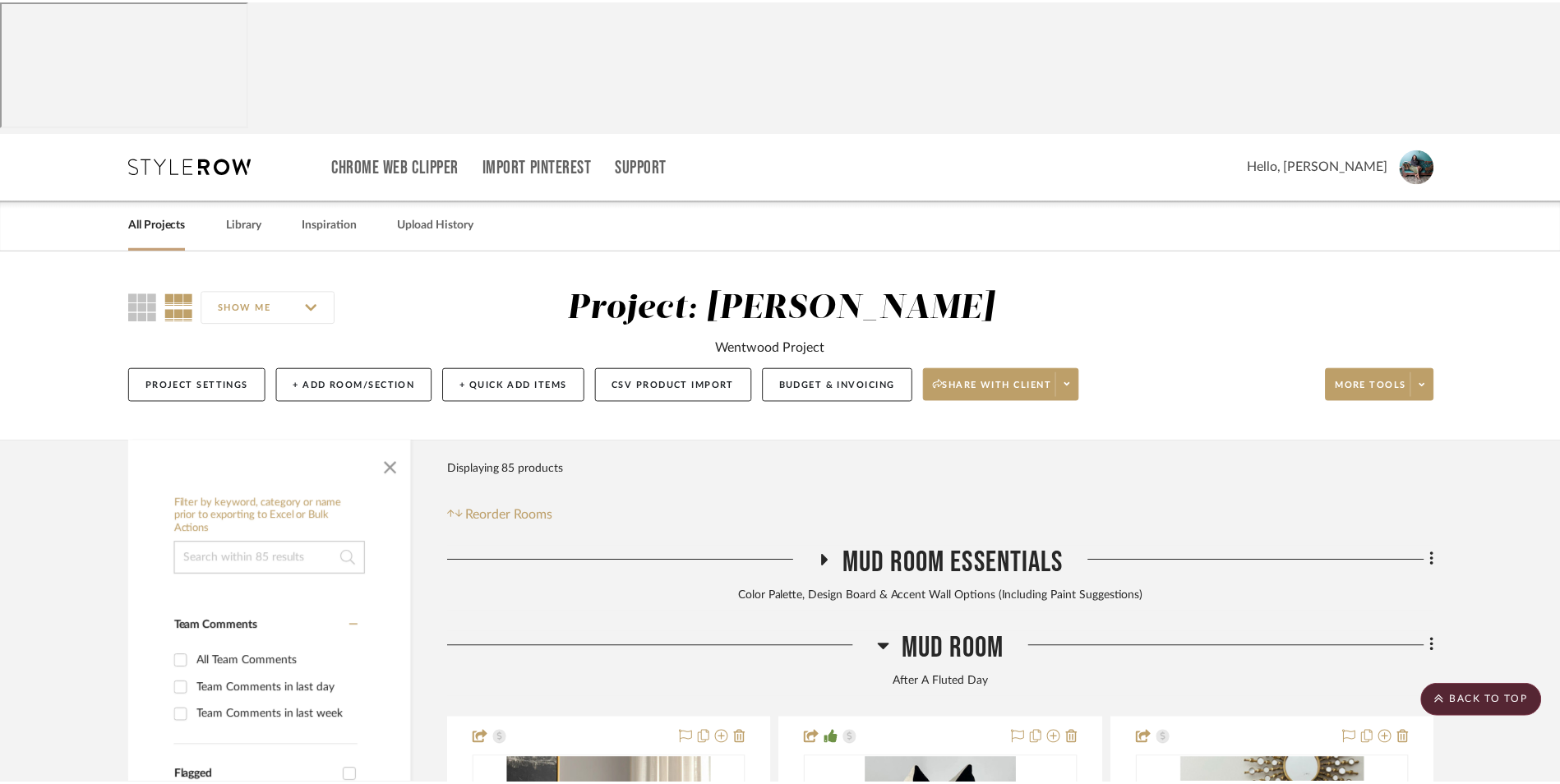
scroll to position [451, 0]
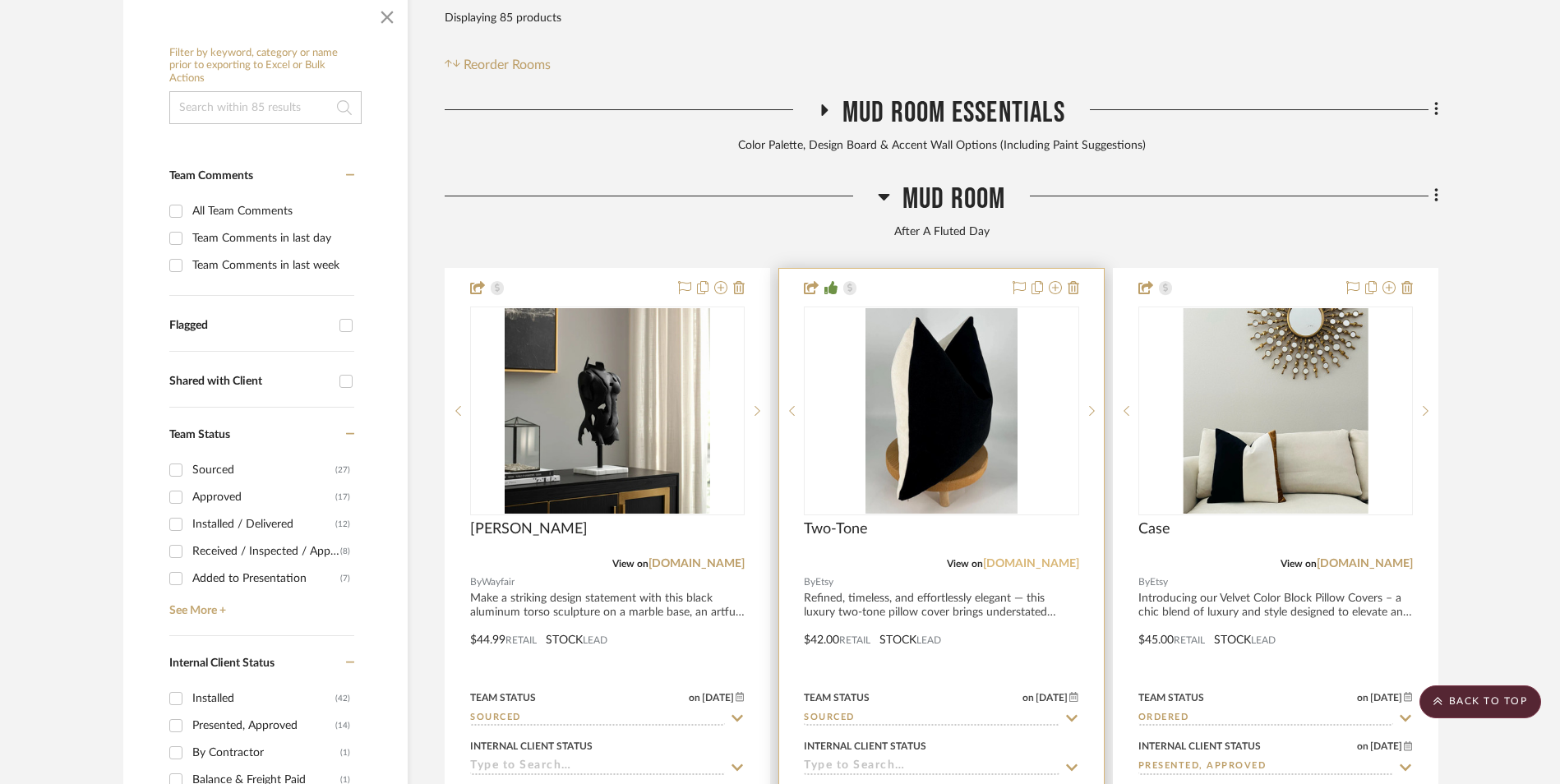
click at [1062, 558] on link "[DOMAIN_NAME]" at bounding box center [1030, 563] width 96 height 11
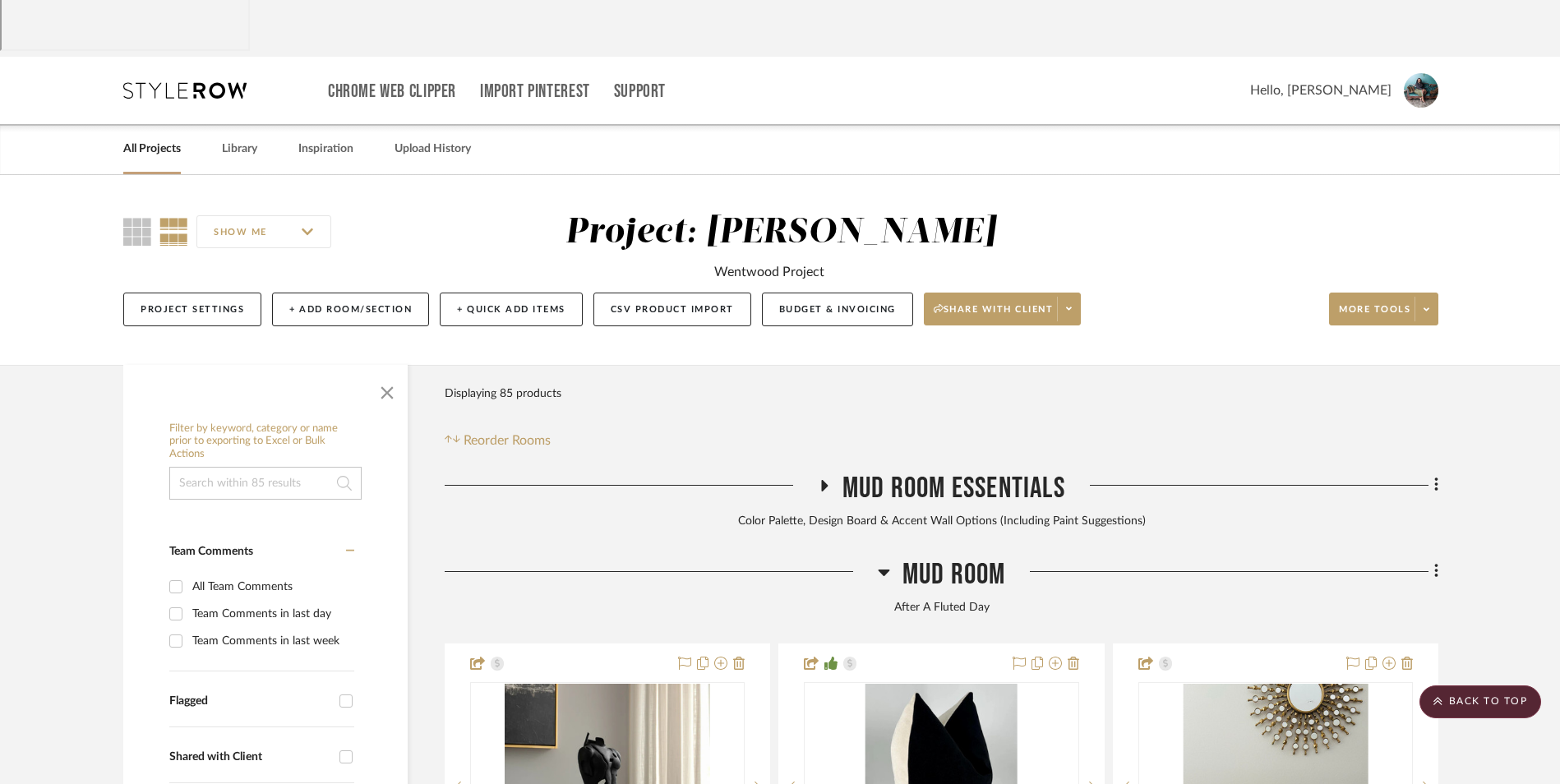
scroll to position [0, 0]
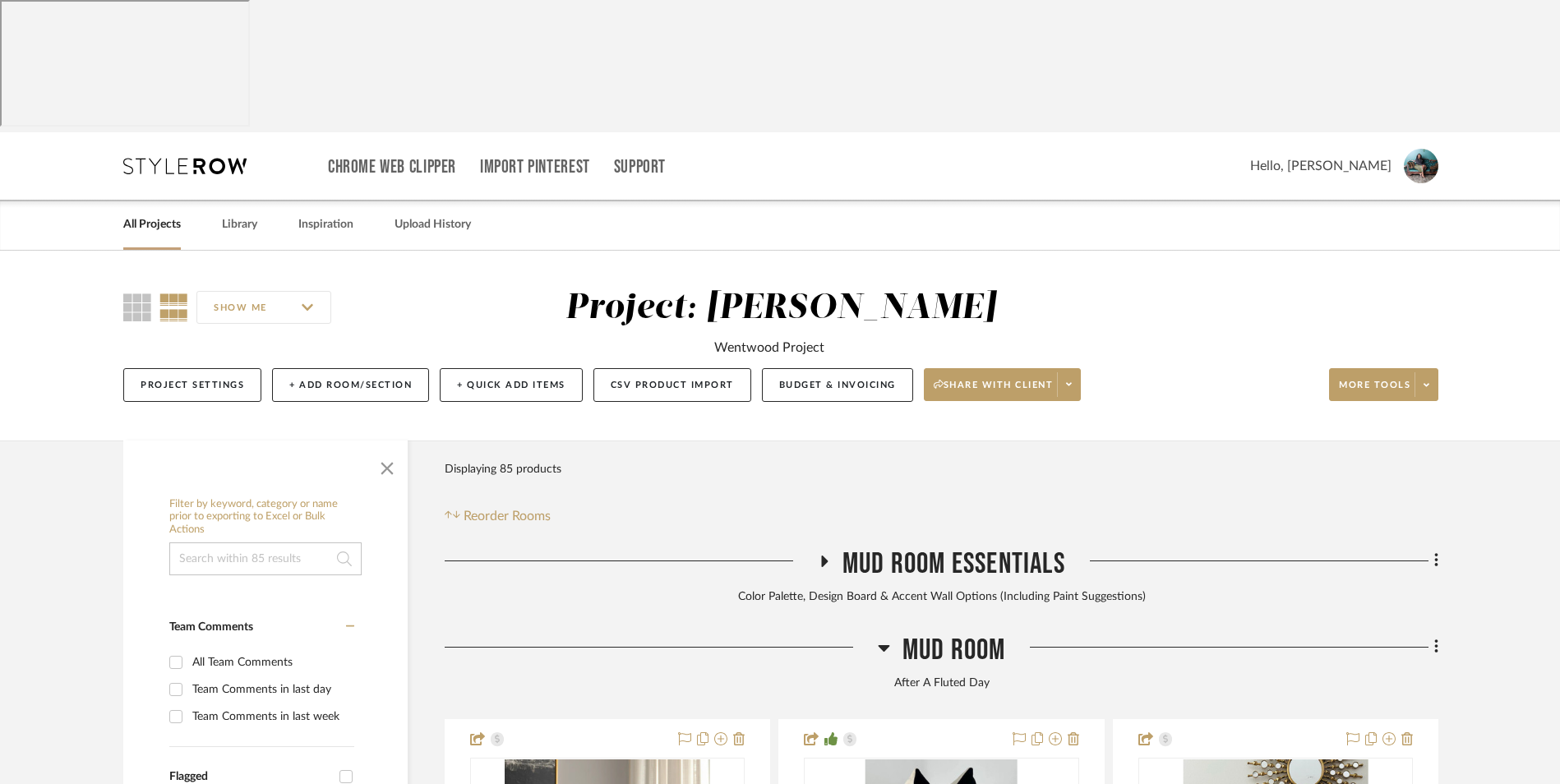
drag, startPoint x: 168, startPoint y: 97, endPoint x: 342, endPoint y: 139, distance: 179.0
click at [168, 214] on link "All Projects" at bounding box center [151, 225] width 57 height 22
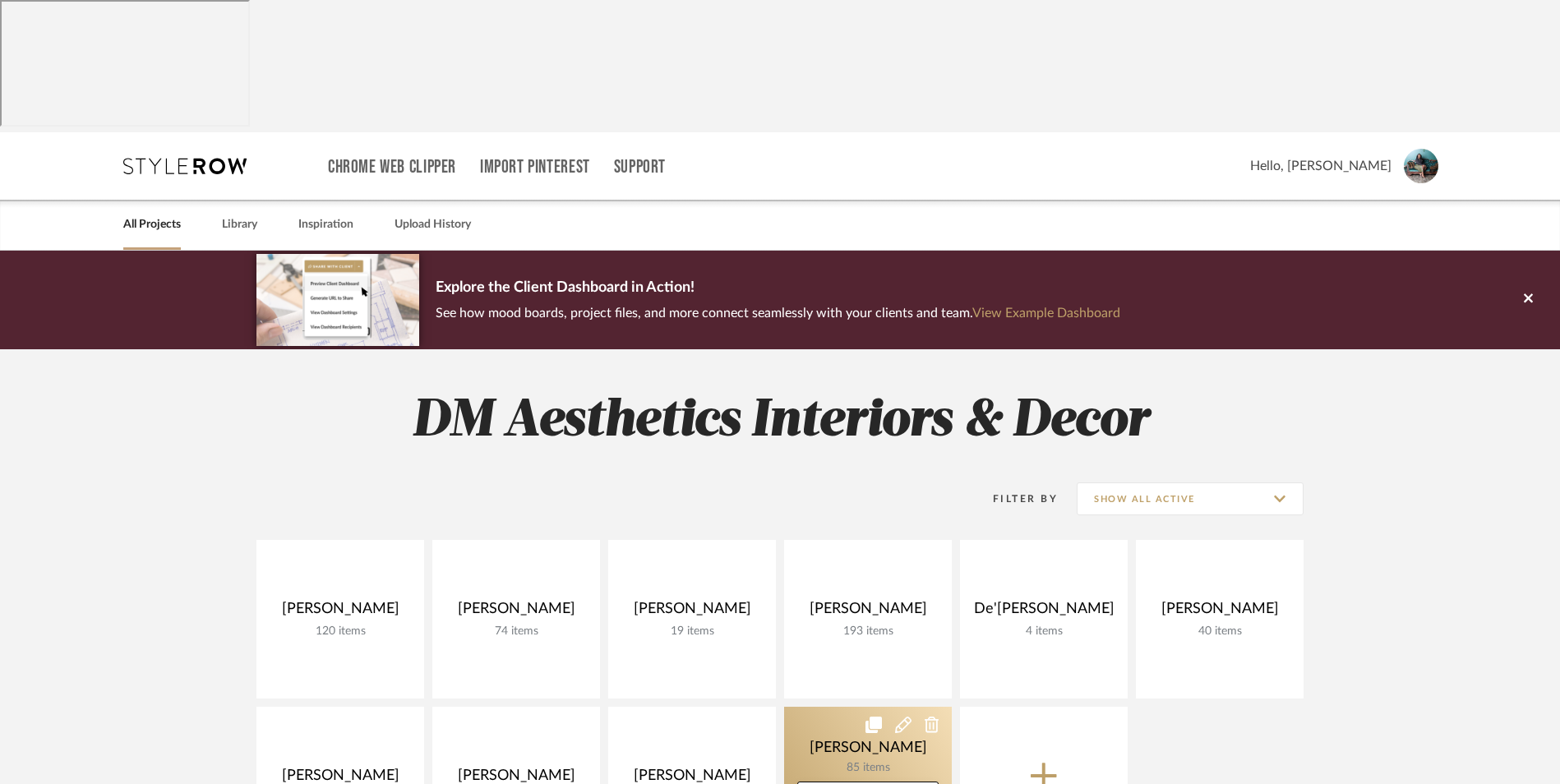
click at [832, 706] on link at bounding box center [868, 785] width 168 height 158
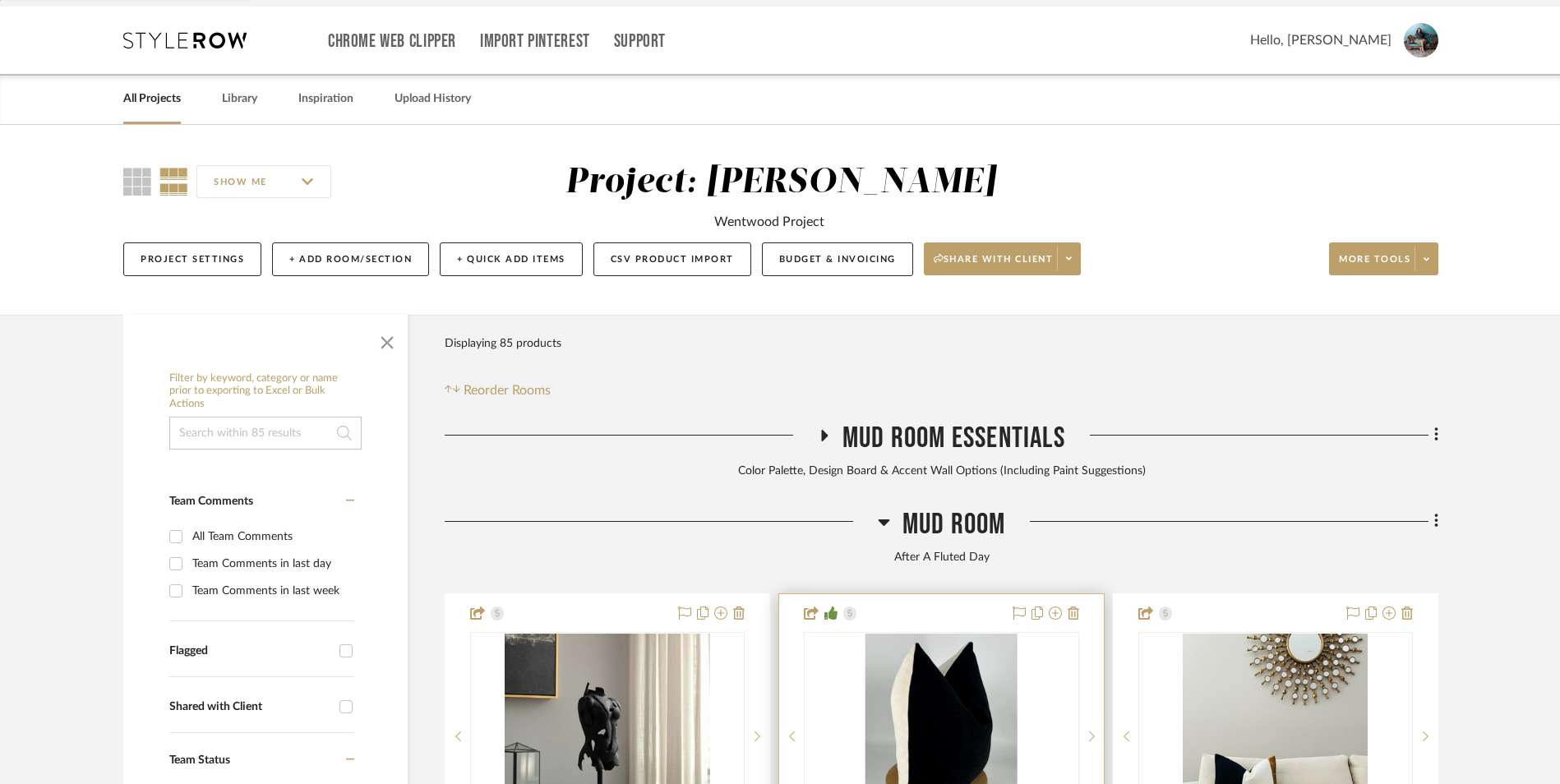
scroll to position [247, 0]
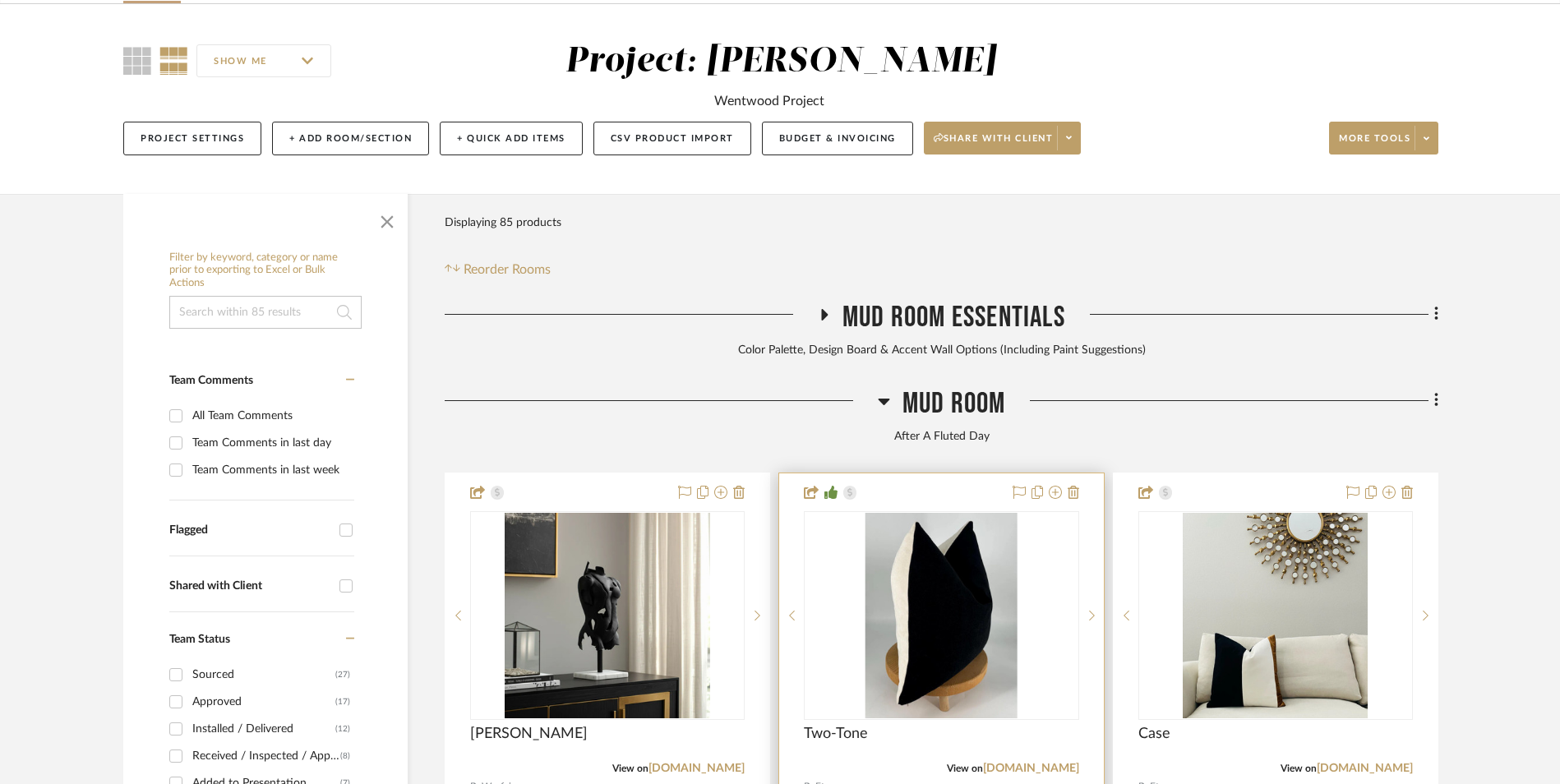
click at [962, 513] on img "0" at bounding box center [942, 615] width 152 height 205
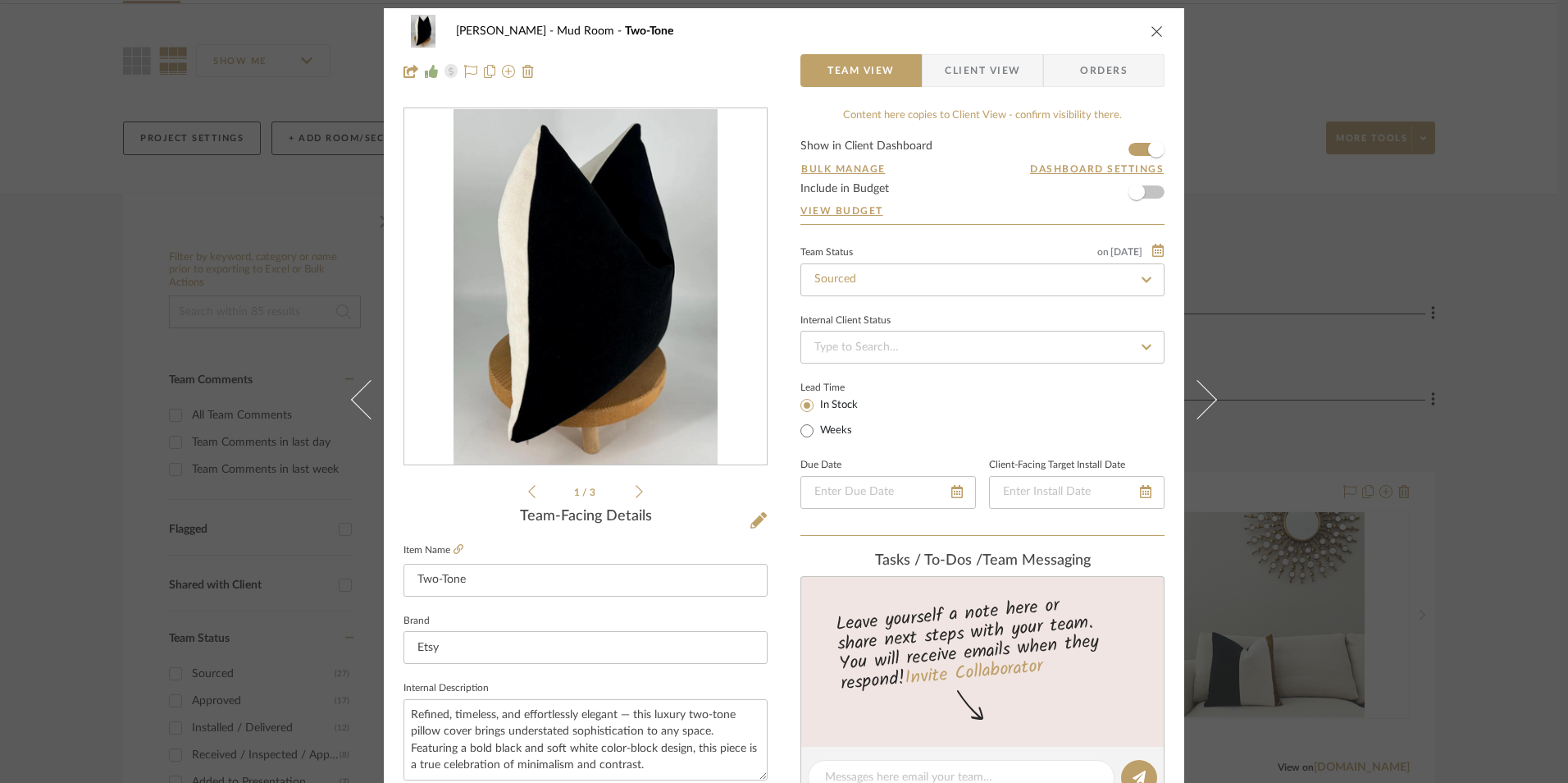
scroll to position [0, 0]
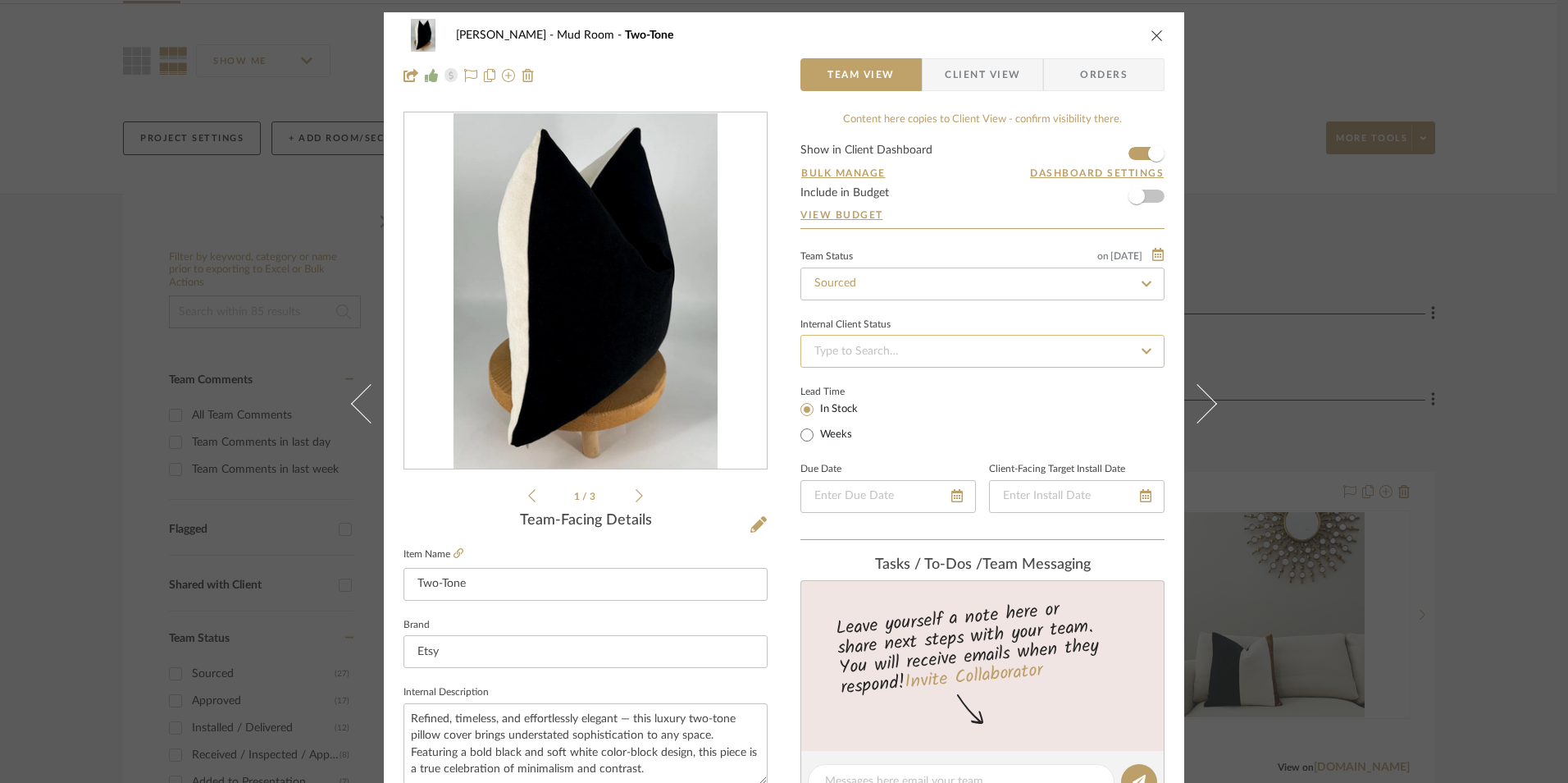
click at [904, 357] on input at bounding box center [982, 350] width 364 height 33
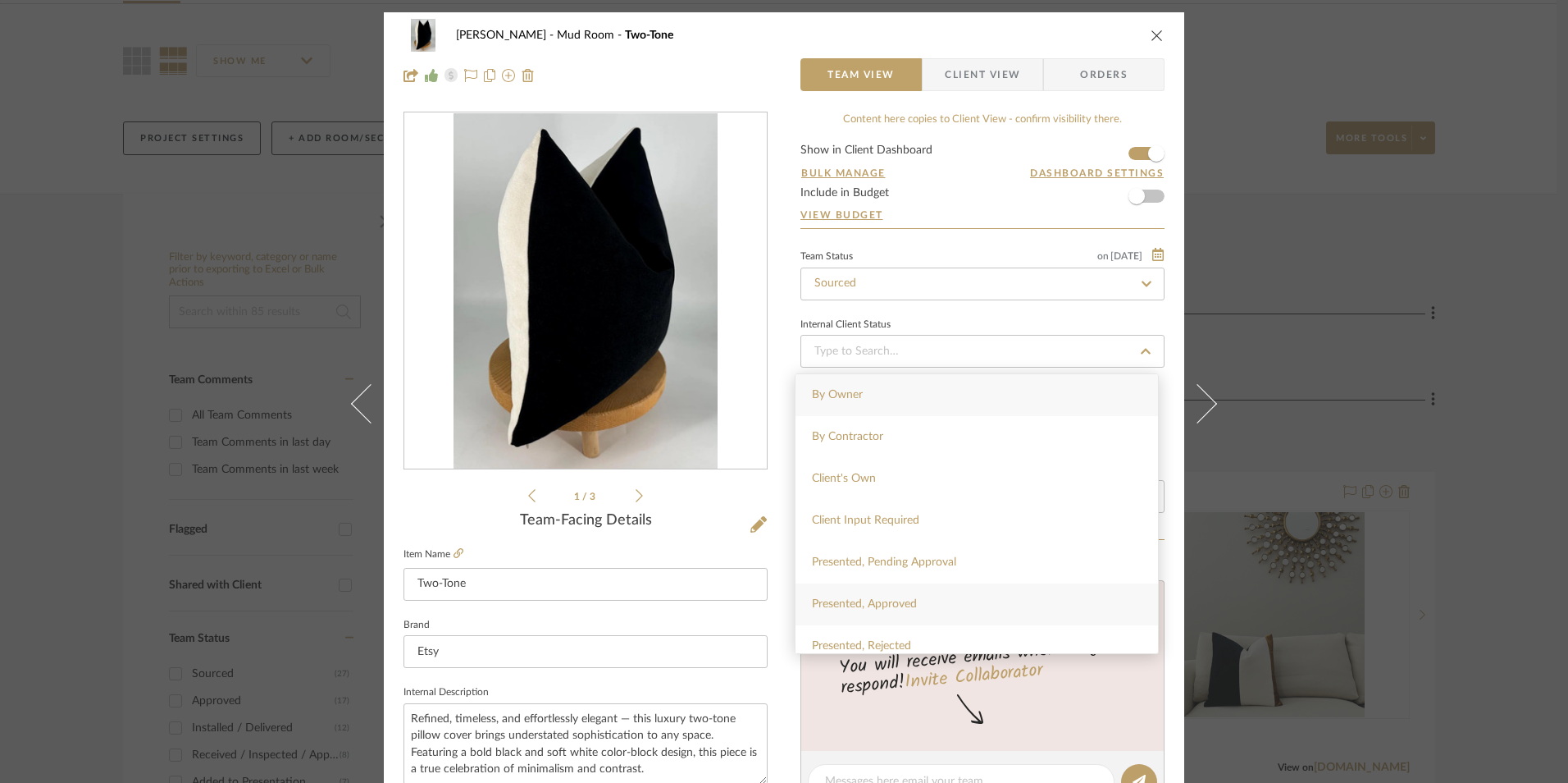
click at [898, 594] on div "Presented, Approved" at bounding box center [976, 604] width 363 height 41
type input "[DATE]"
type input "Presented, Approved"
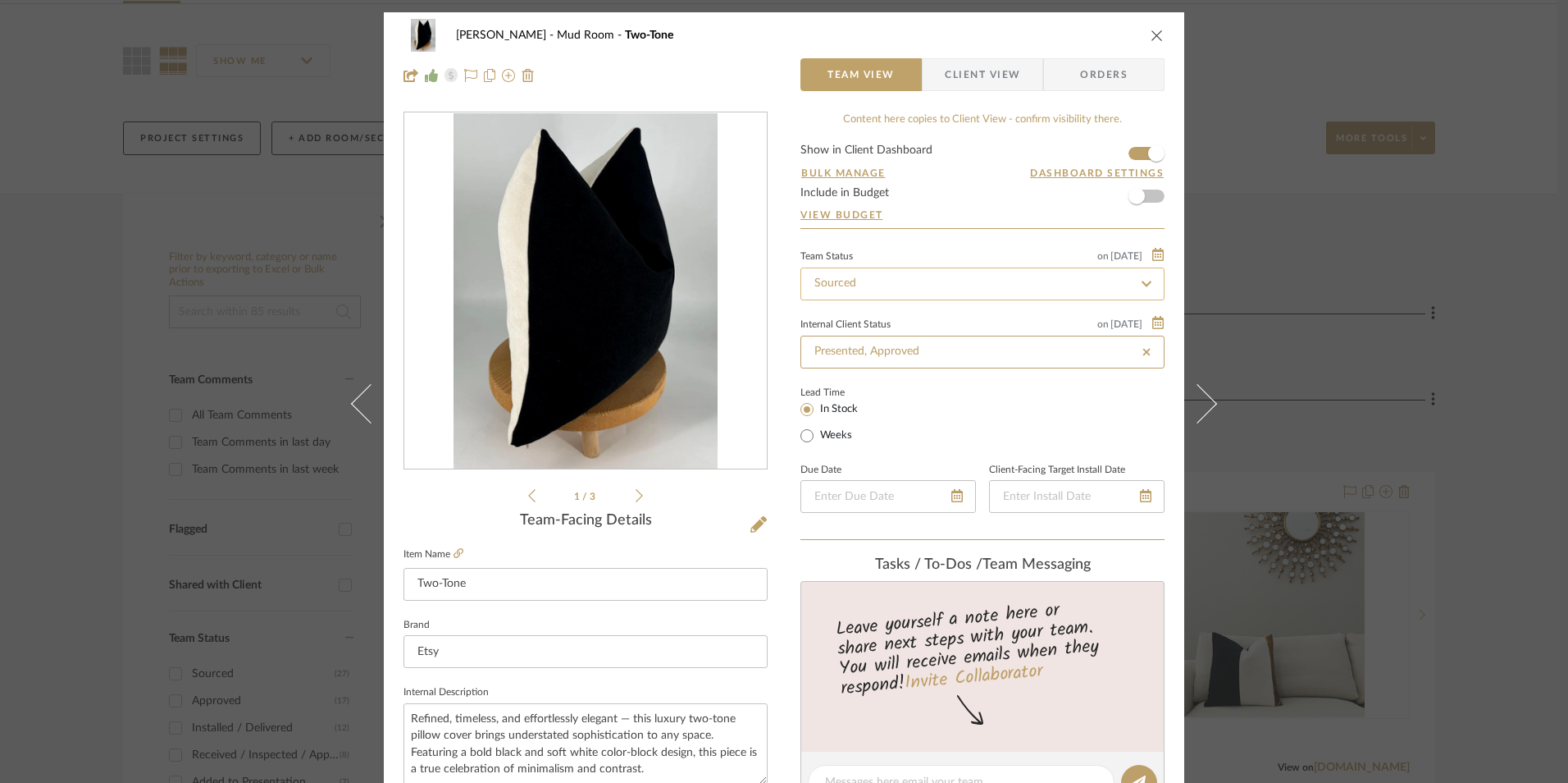
type input "[DATE]"
type input "Presented, Approved"
click at [1147, 192] on span "button" at bounding box center [1136, 196] width 36 height 36
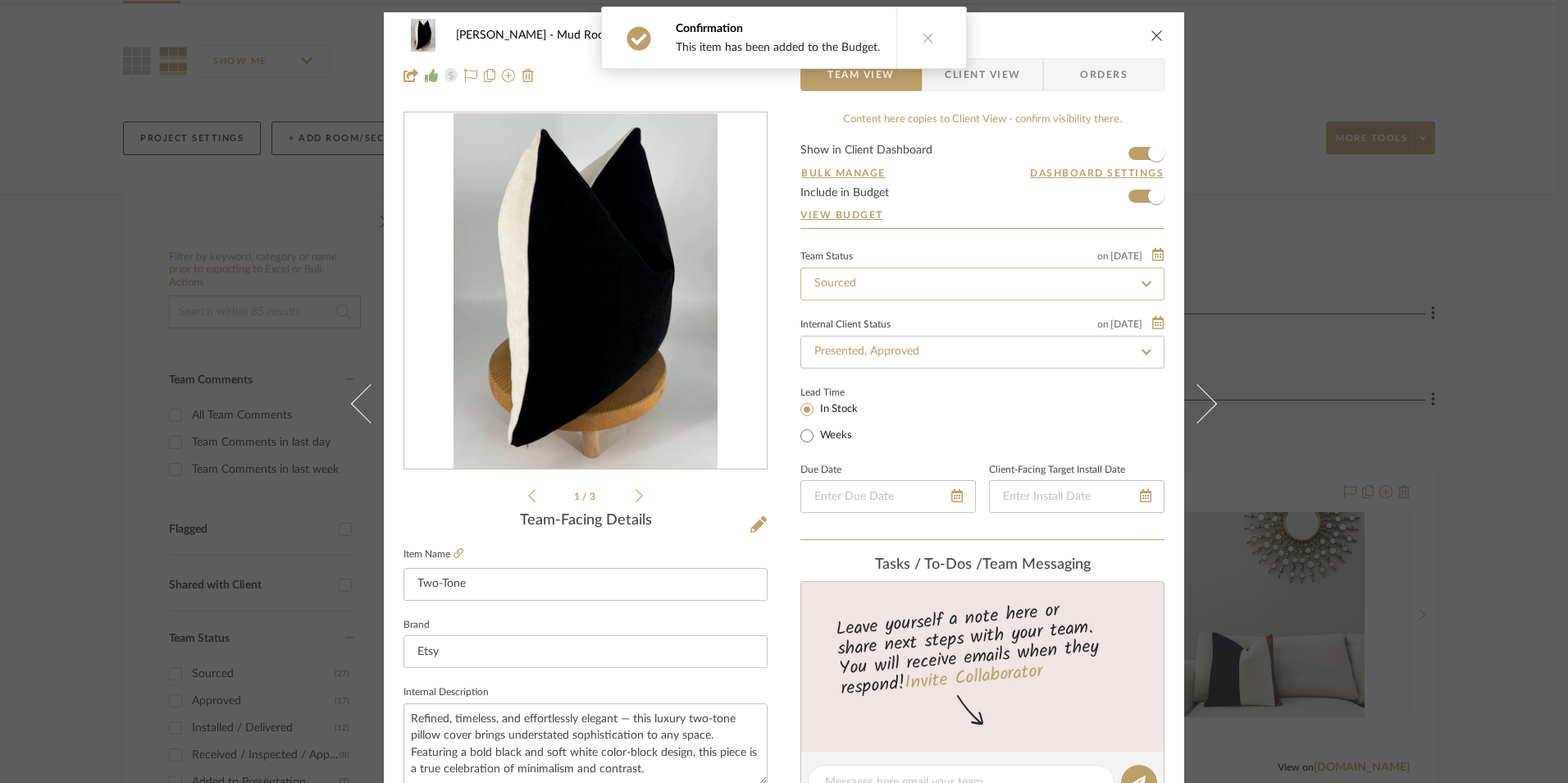
click at [978, 284] on input "Sourced" at bounding box center [982, 283] width 364 height 33
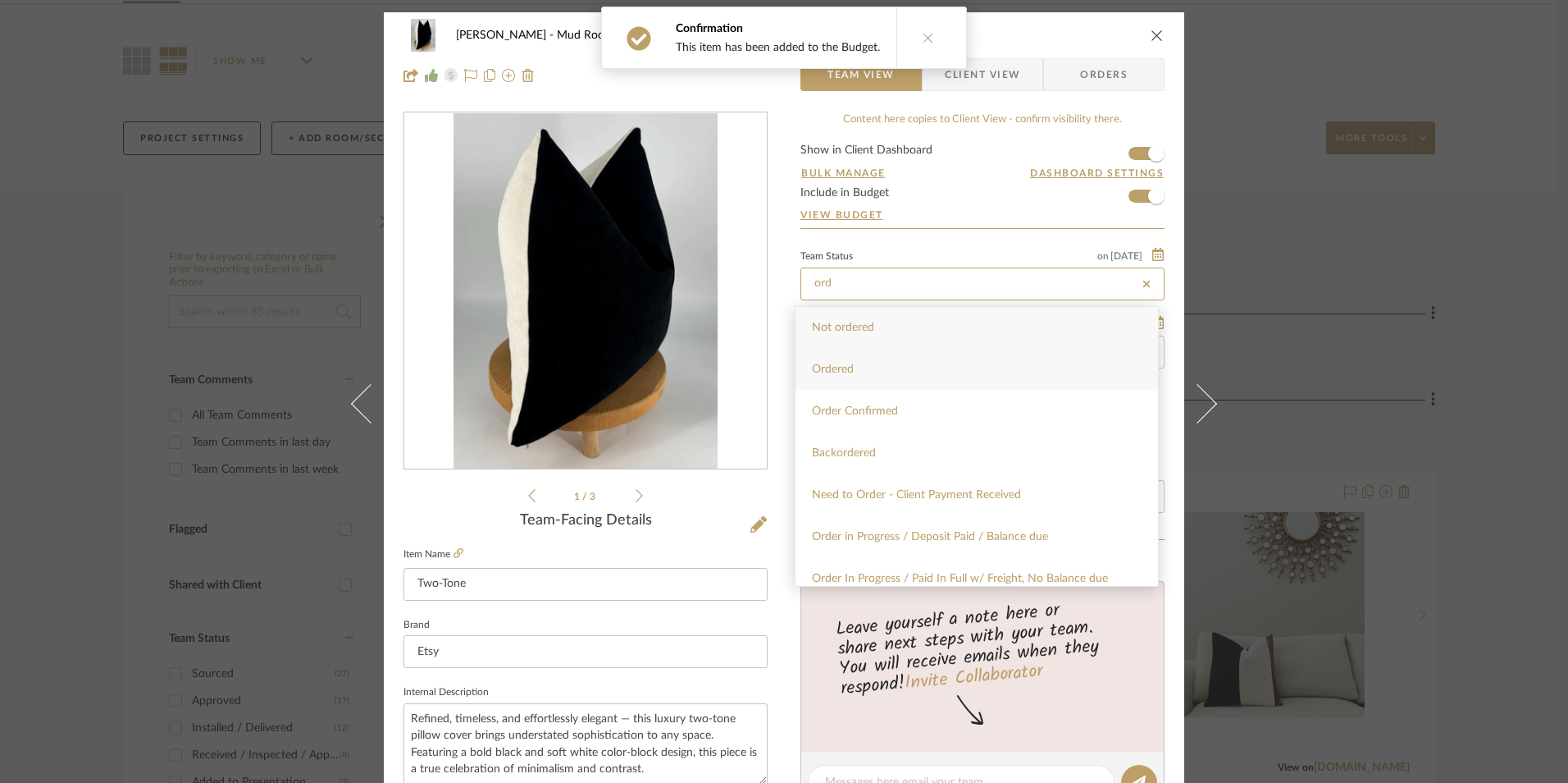
type input "ord"
click at [968, 373] on div "Ordered" at bounding box center [976, 369] width 363 height 41
type input "[DATE]"
type input "Ordered"
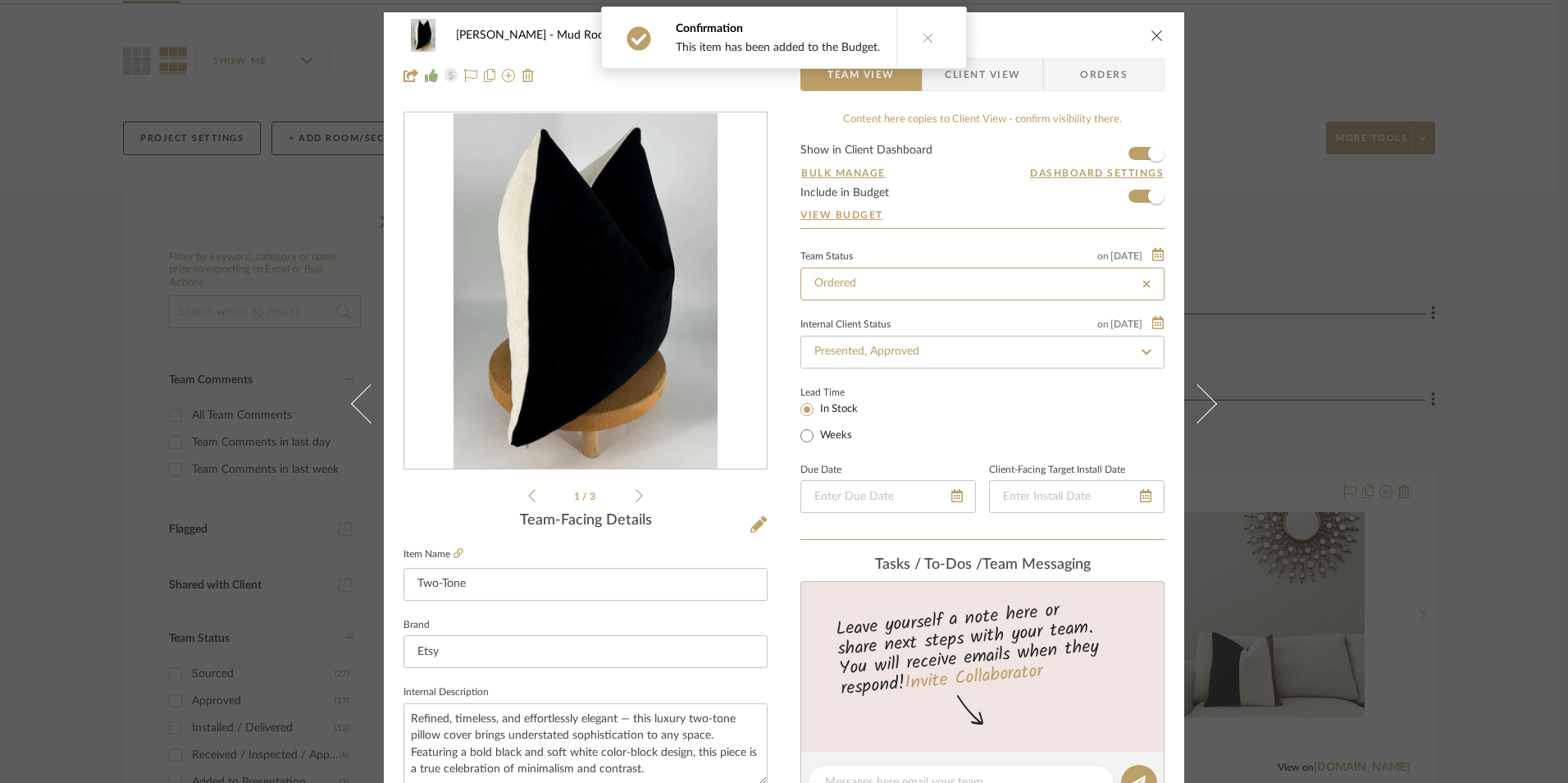
type input "[DATE]"
type input "Ordered"
click at [873, 254] on div "Team Status on [DATE]" at bounding box center [982, 254] width 364 height 13
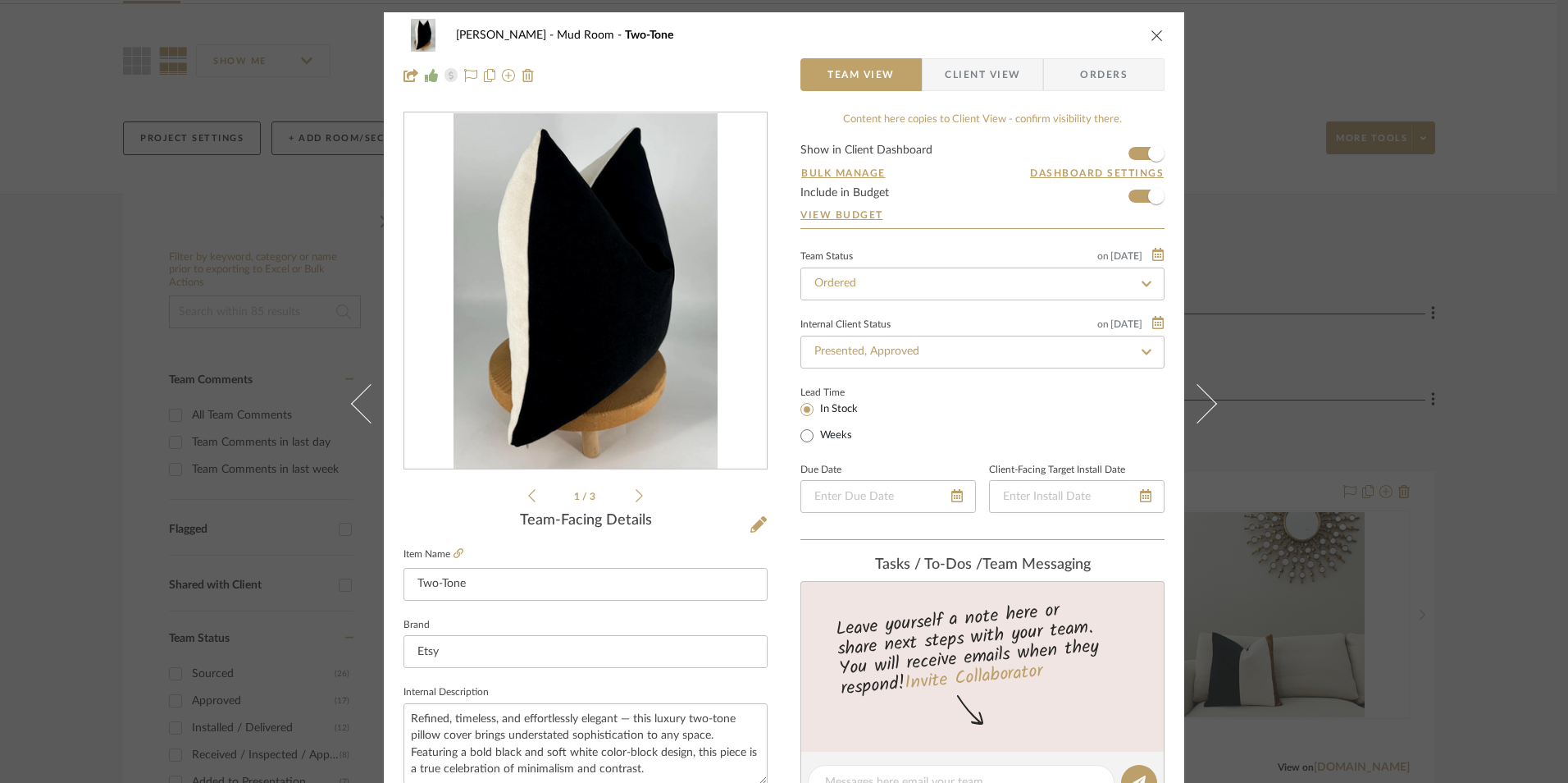
click at [967, 73] on span "Client View" at bounding box center [981, 74] width 75 height 33
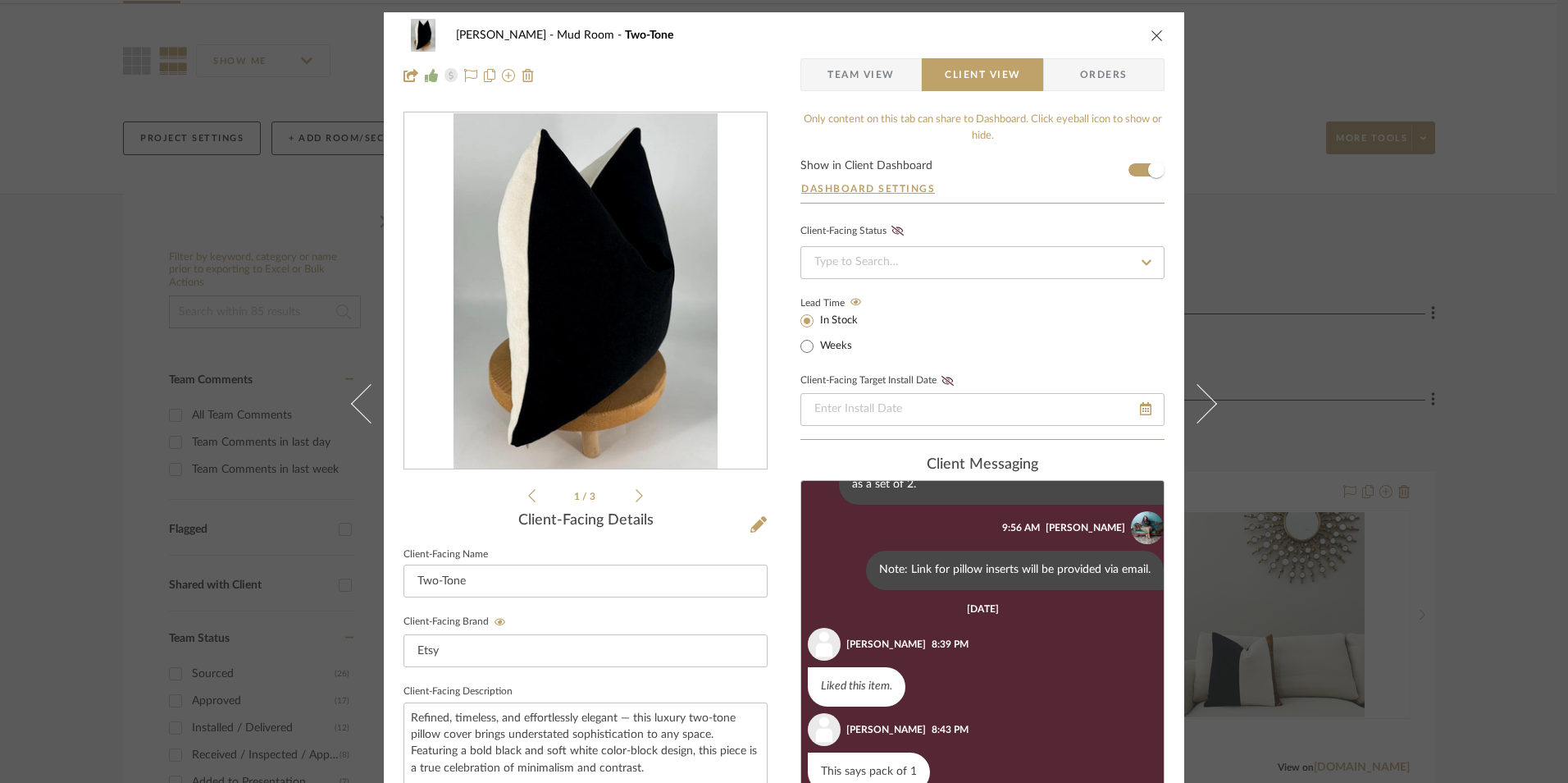
scroll to position [378, 0]
click at [1152, 32] on icon "close" at bounding box center [1157, 35] width 13 height 13
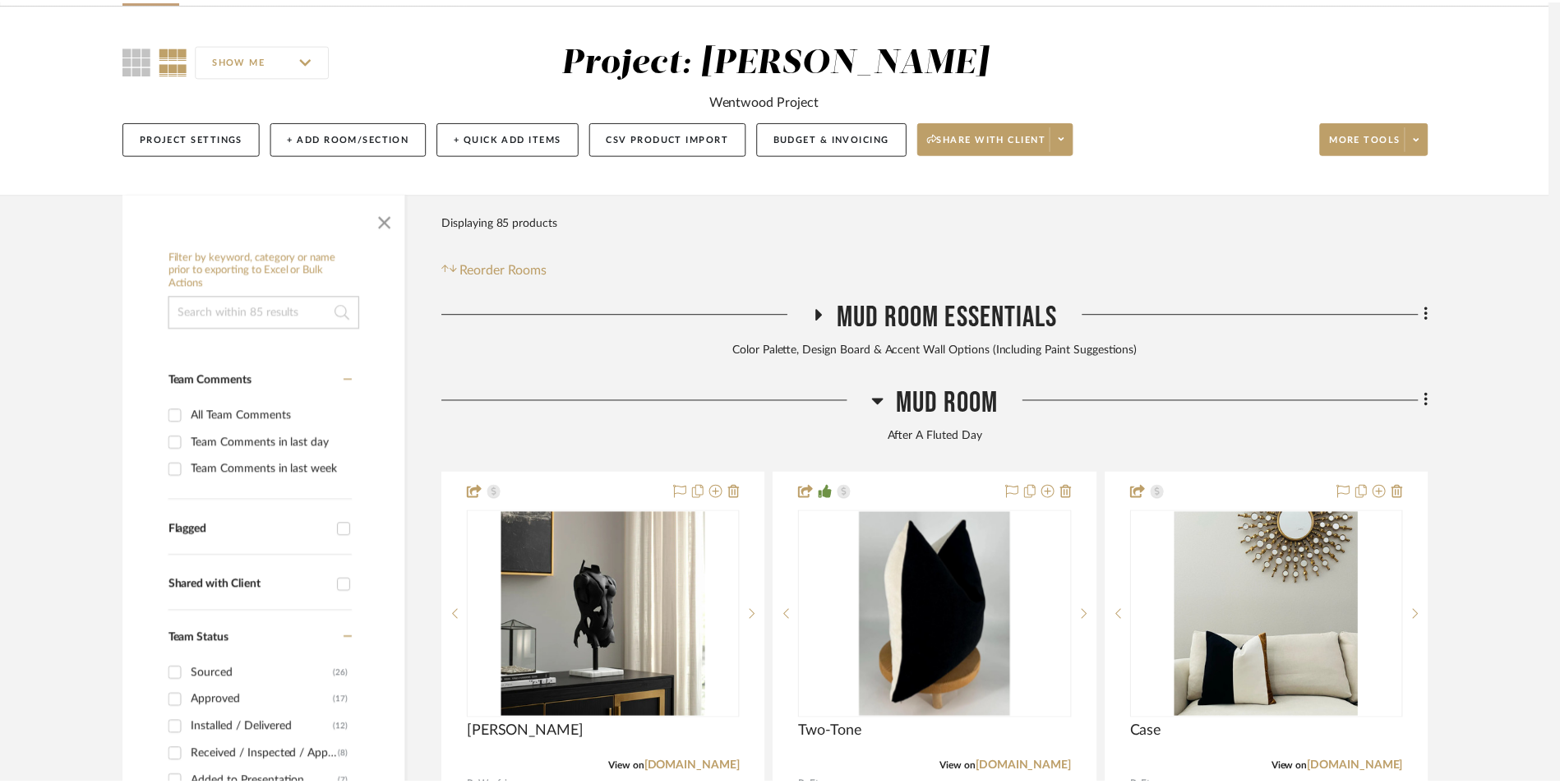
scroll to position [247, 0]
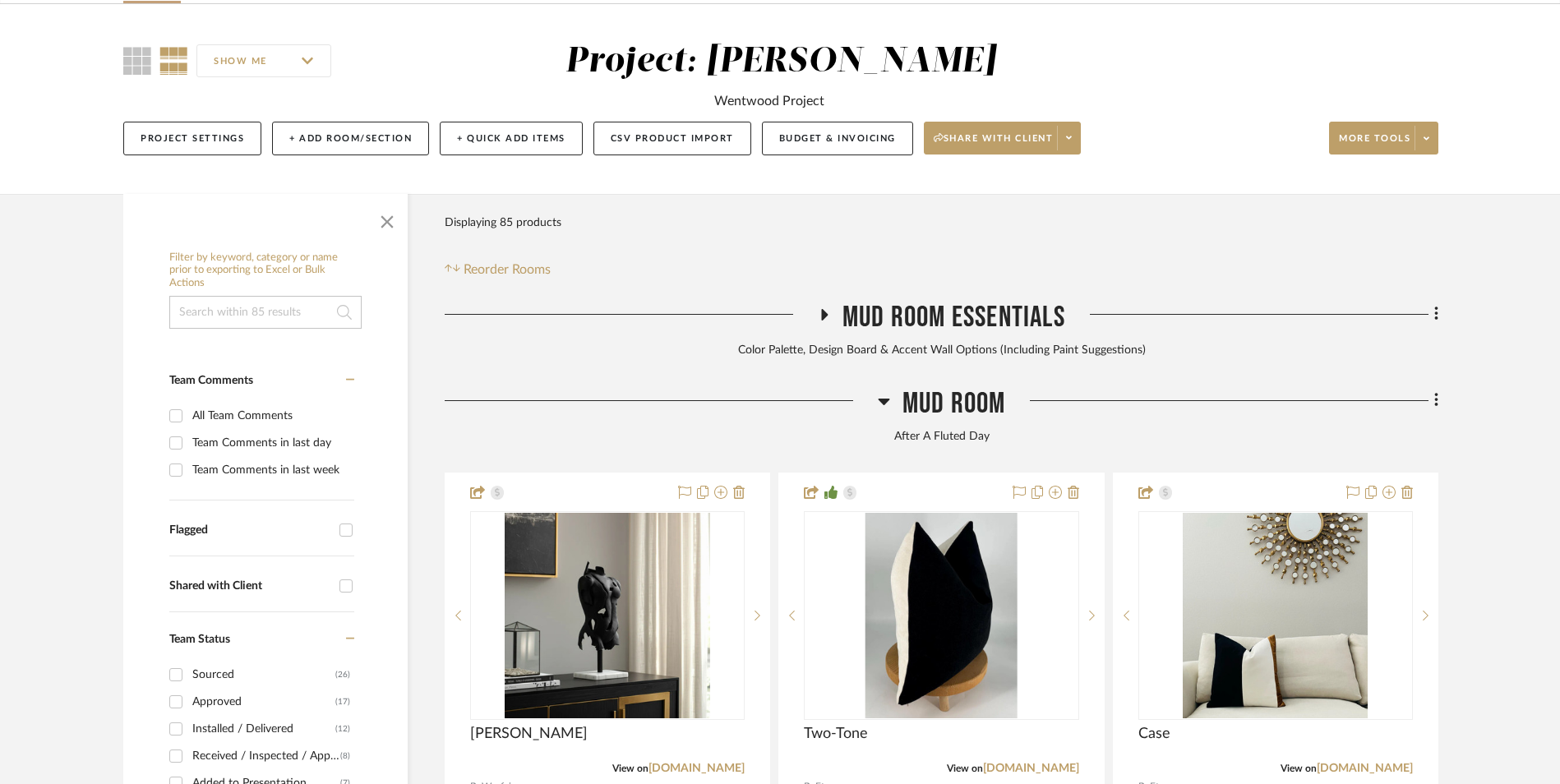
click at [885, 391] on icon at bounding box center [883, 400] width 12 height 19
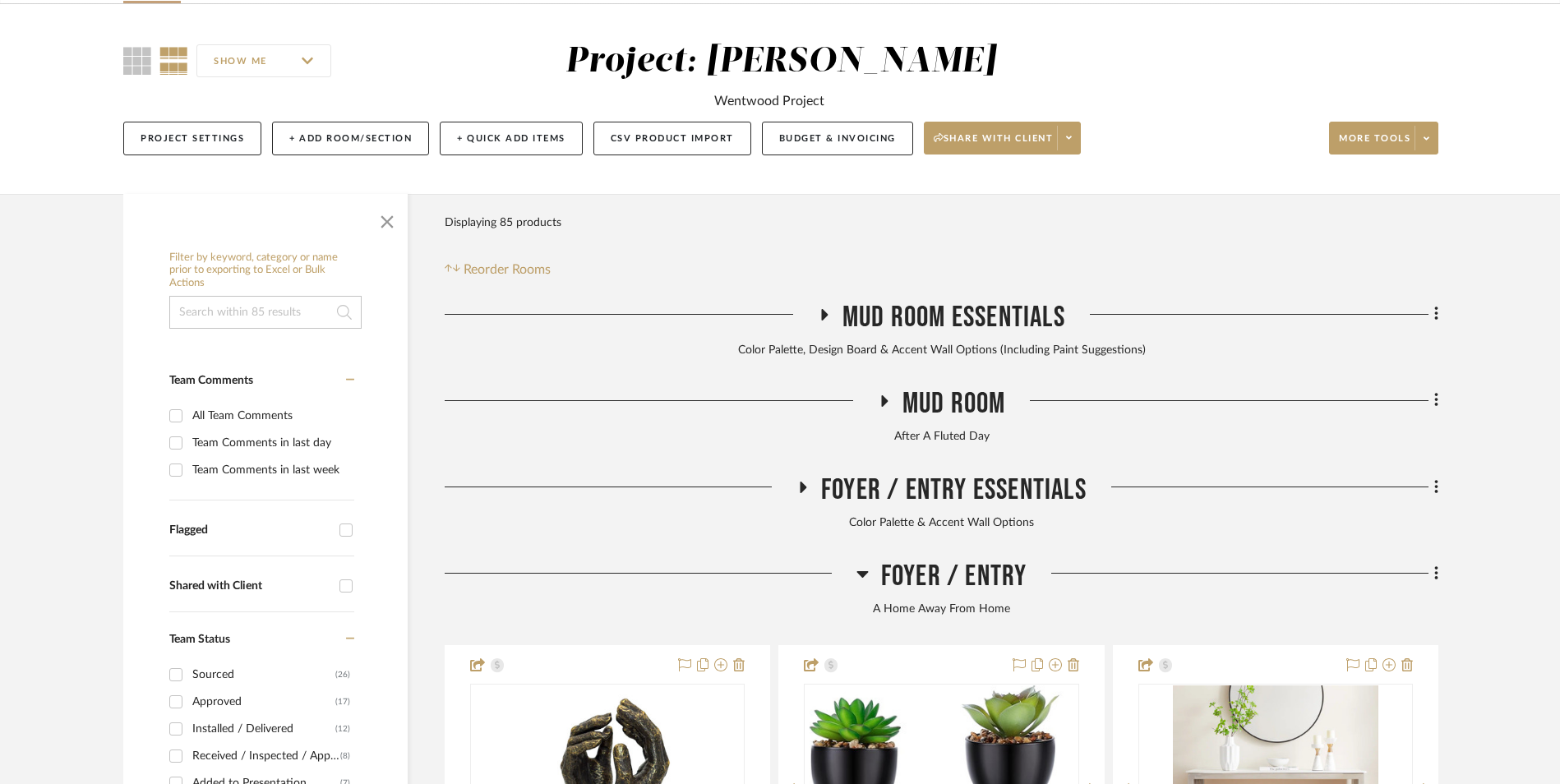
click at [862, 571] on icon at bounding box center [861, 574] width 11 height 6
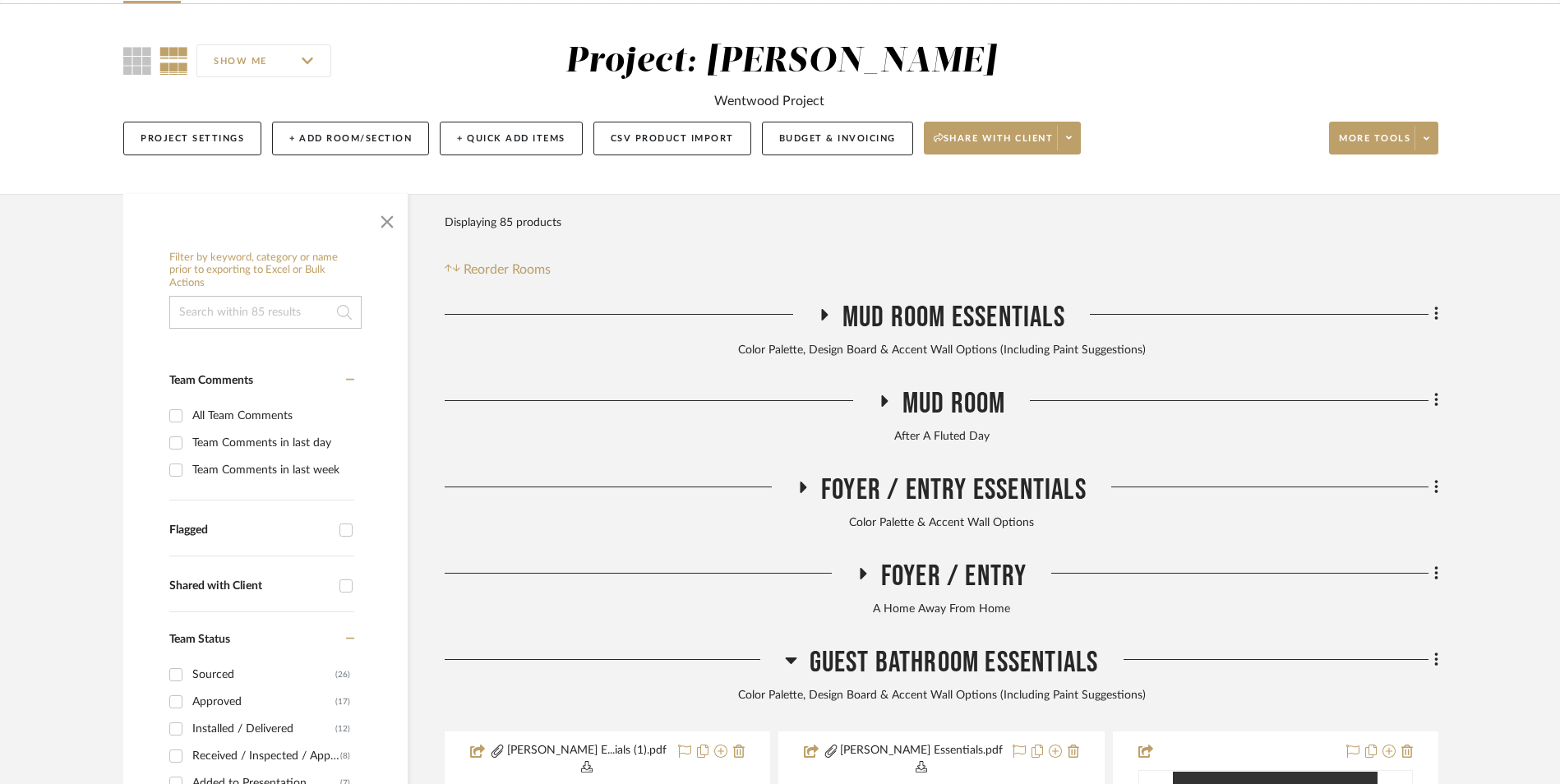
click at [789, 657] on icon at bounding box center [790, 659] width 11 height 6
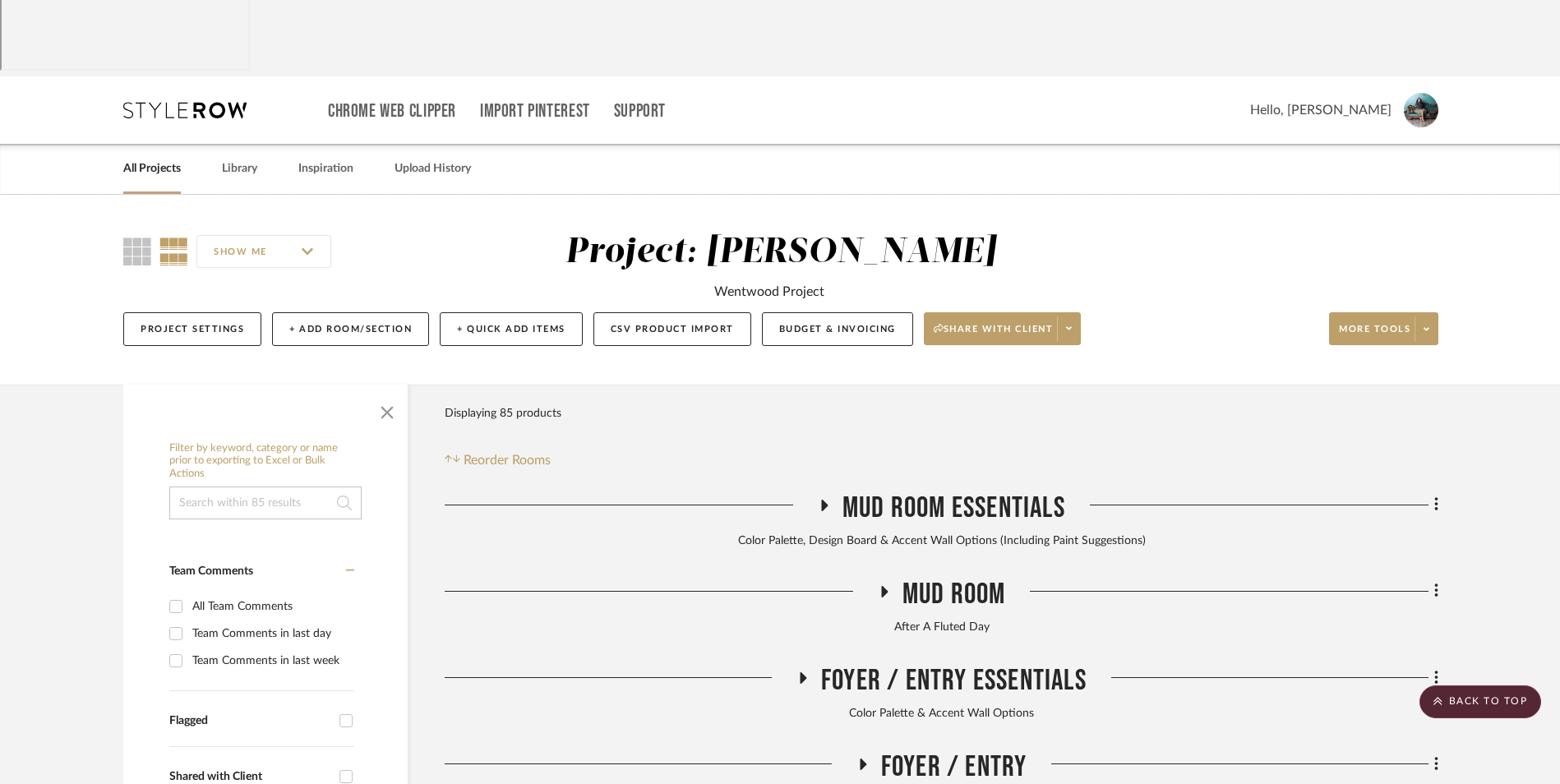
scroll to position [0, 0]
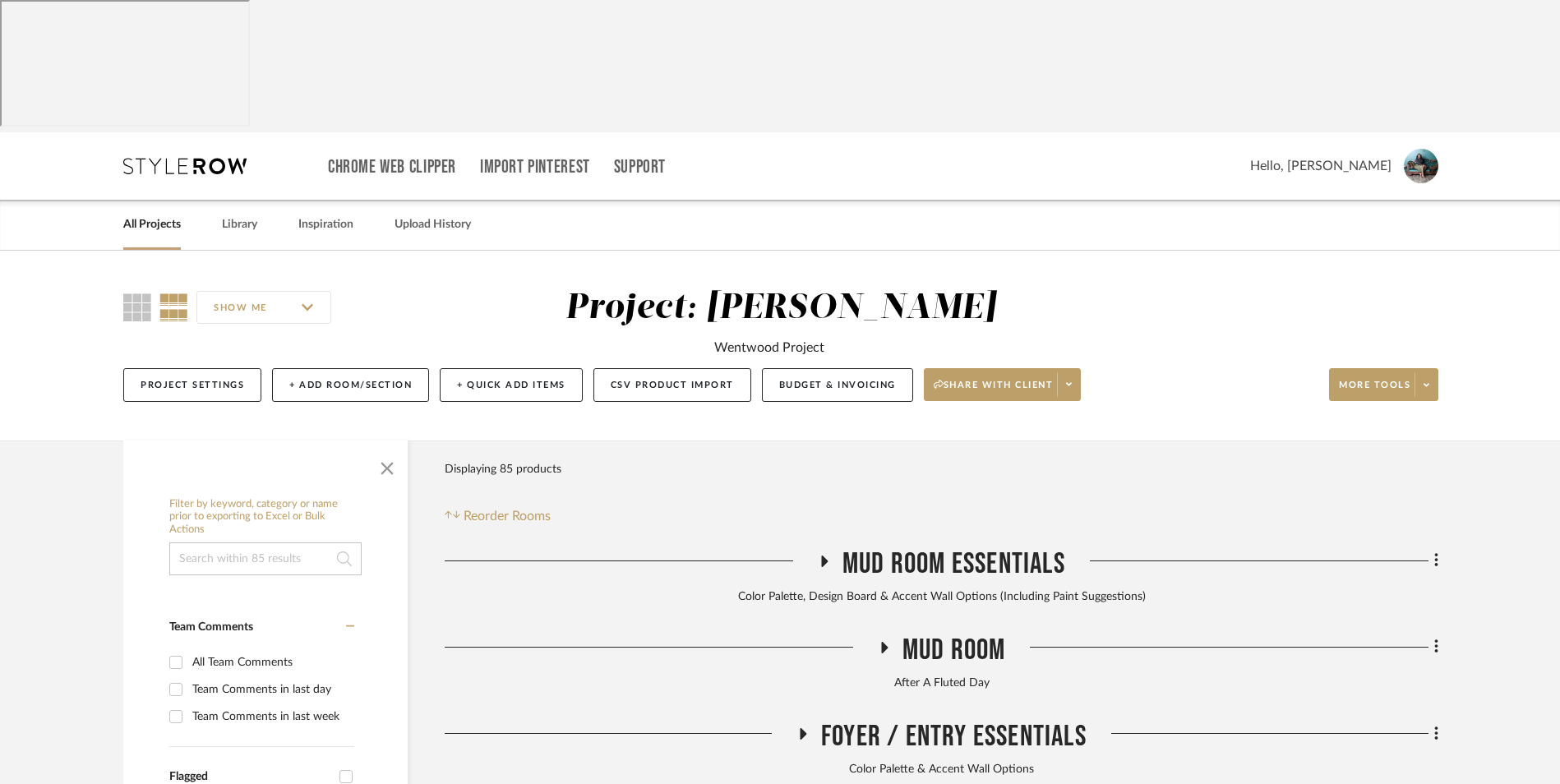
click at [159, 214] on link "All Projects" at bounding box center [151, 225] width 57 height 22
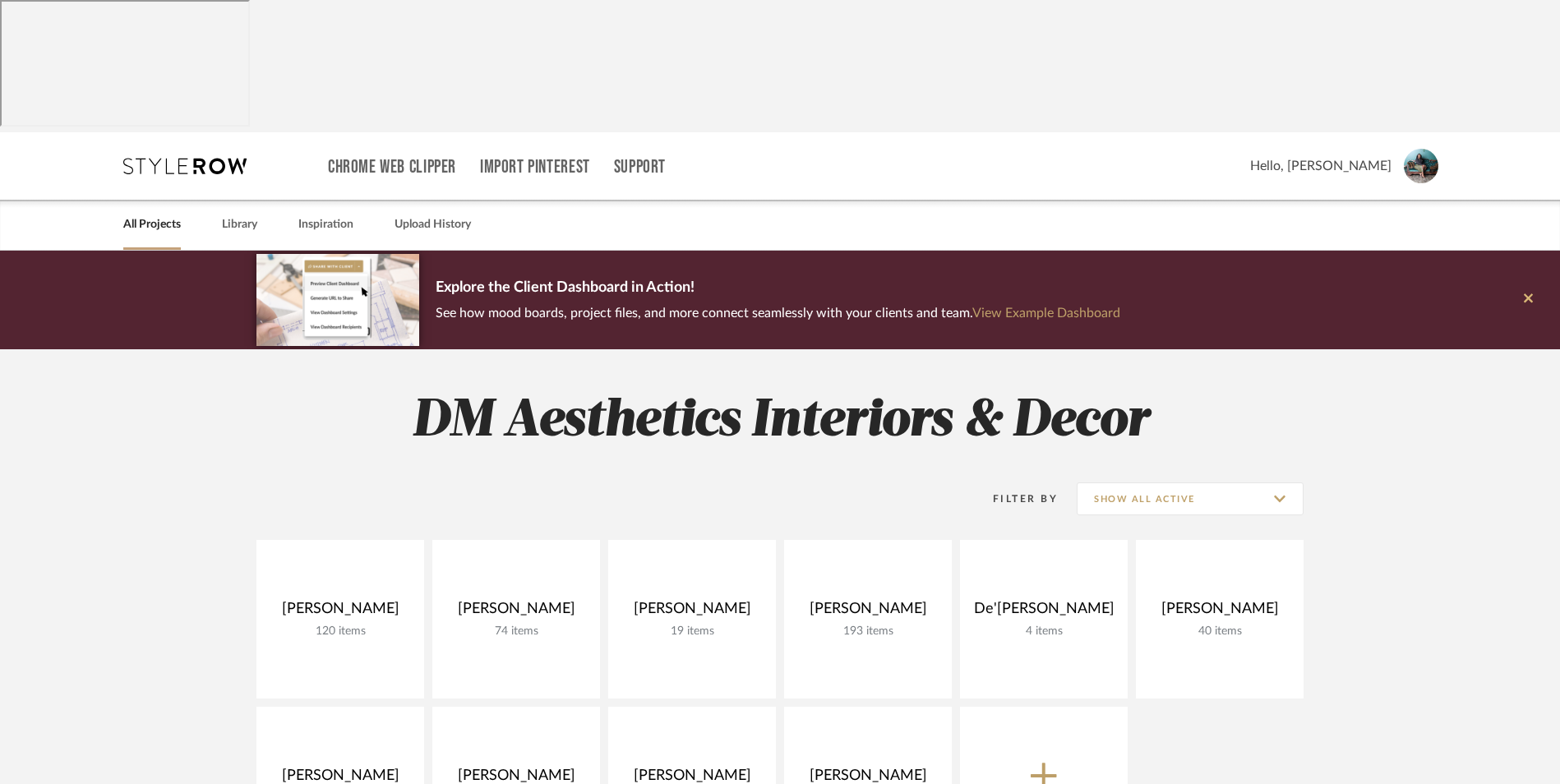
click at [1516, 250] on button at bounding box center [1528, 300] width 64 height 99
